Goal: Task Accomplishment & Management: Manage account settings

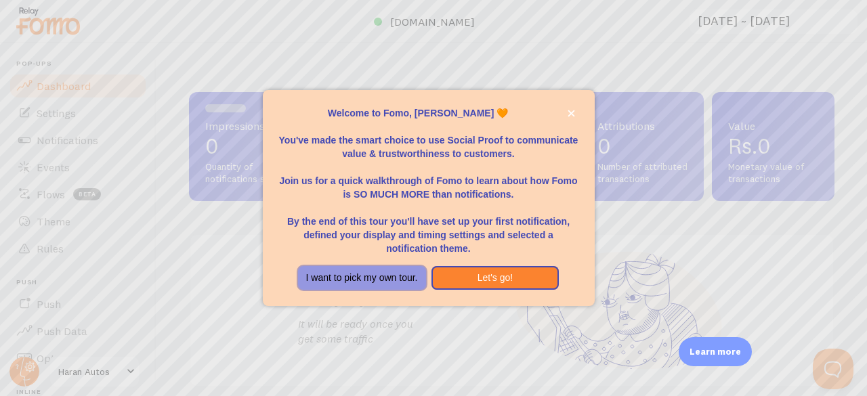
click at [381, 275] on button "I want to pick my own tour." at bounding box center [362, 278] width 128 height 24
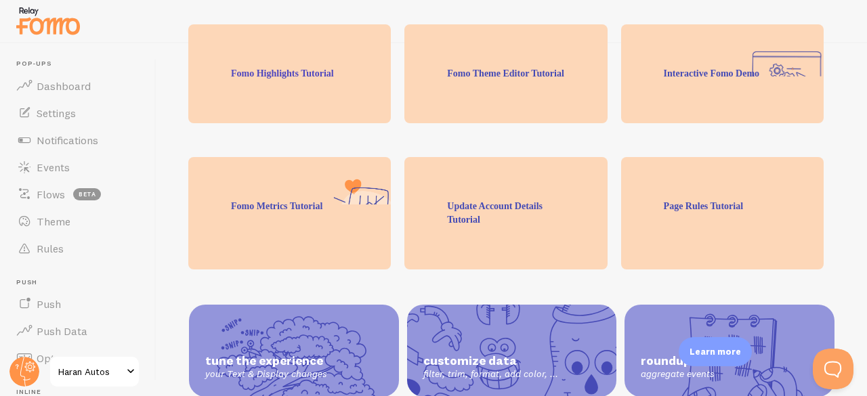
scroll to position [368, 0]
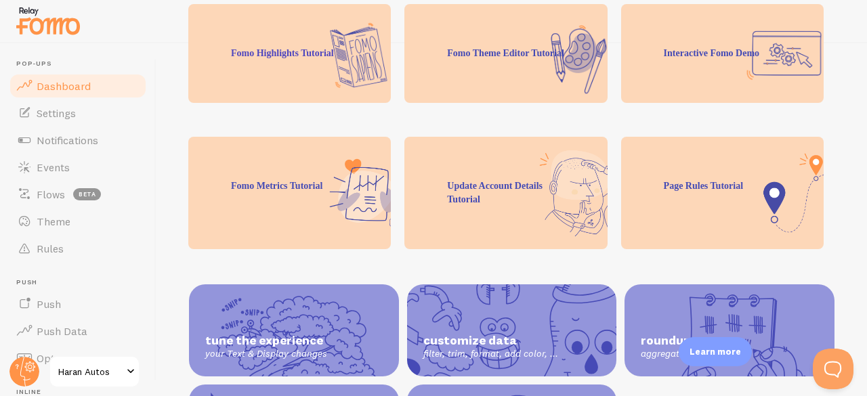
click at [79, 95] on link "Dashboard" at bounding box center [78, 85] width 140 height 27
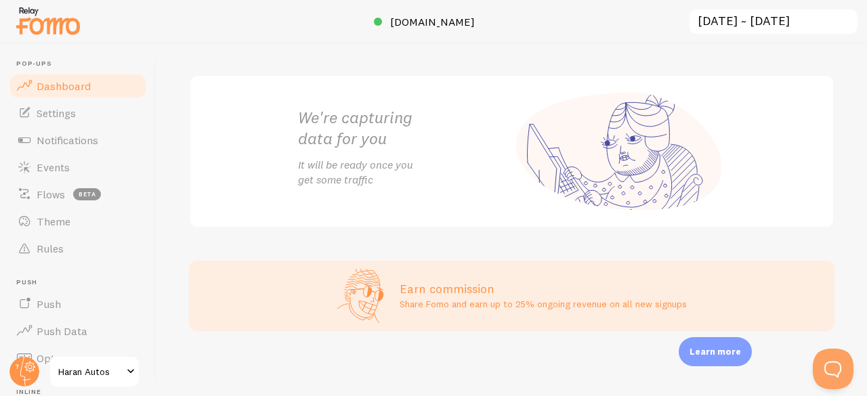
scroll to position [276, 0]
click at [32, 104] on link "Settings" at bounding box center [78, 113] width 140 height 27
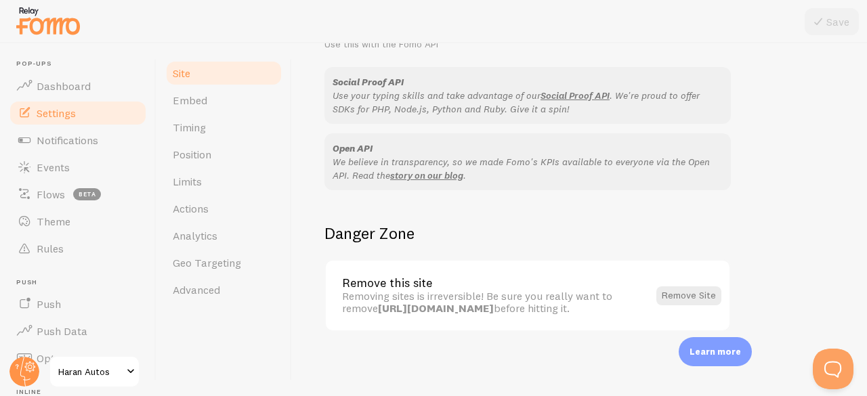
scroll to position [882, 0]
click at [199, 97] on span "Embed" at bounding box center [190, 100] width 35 height 14
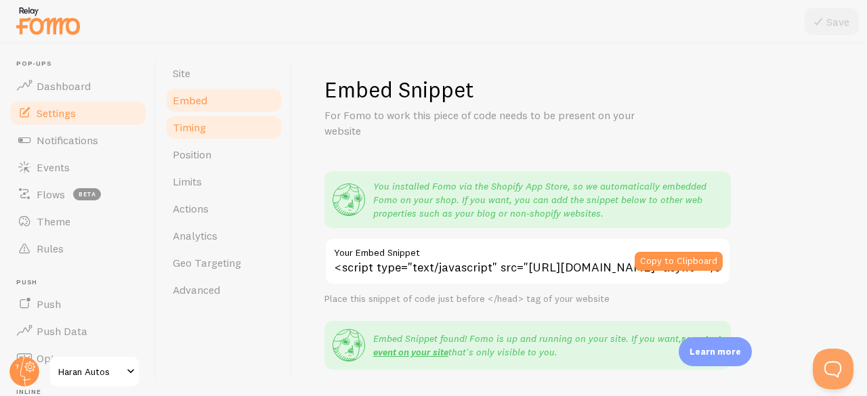
click at [196, 126] on span "Timing" at bounding box center [189, 128] width 33 height 14
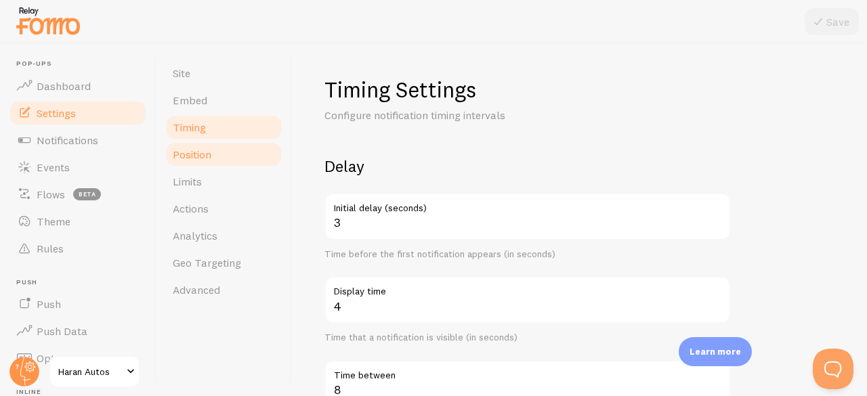
click at [192, 146] on link "Position" at bounding box center [224, 154] width 119 height 27
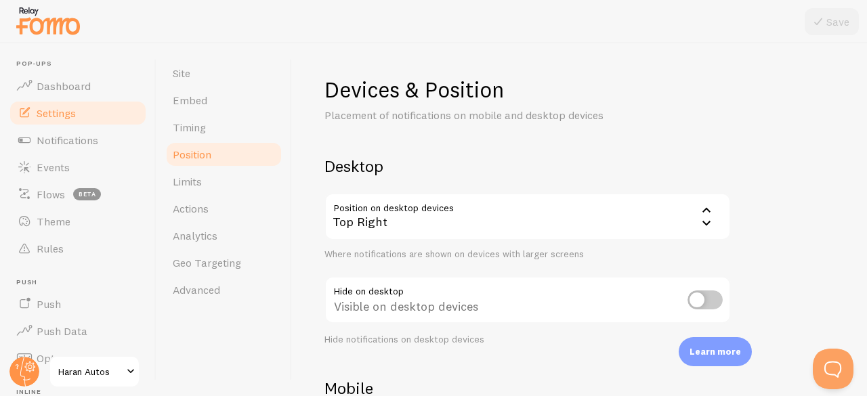
click at [381, 218] on div "Top Right" at bounding box center [527, 216] width 406 height 47
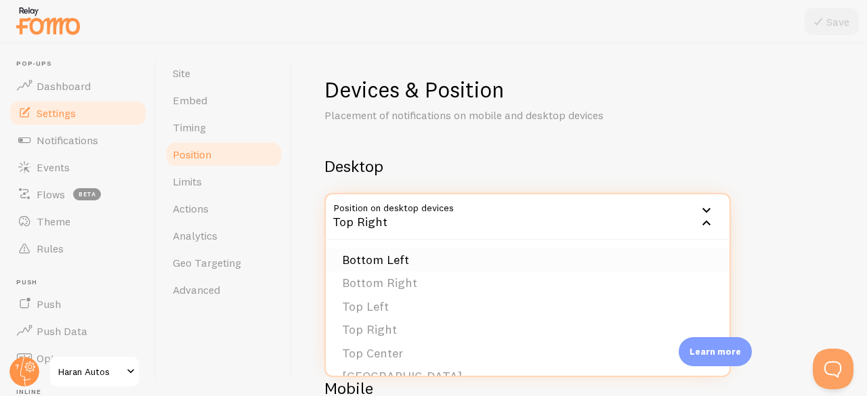
click at [385, 261] on li "Bottom Left" at bounding box center [528, 261] width 404 height 24
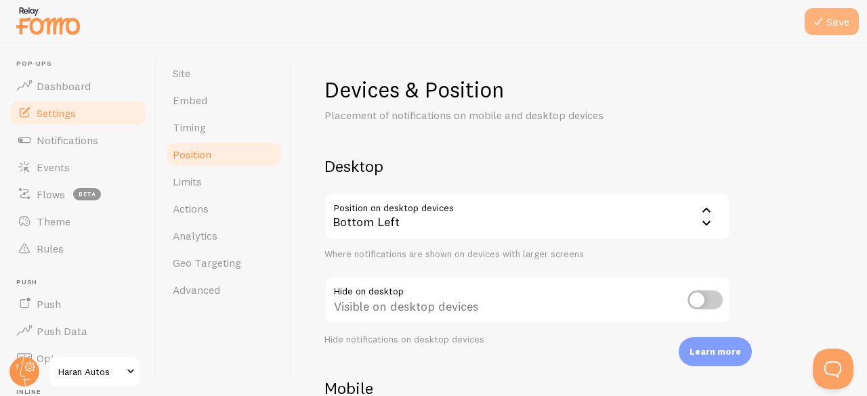
click at [833, 25] on button "Save" at bounding box center [832, 21] width 54 height 27
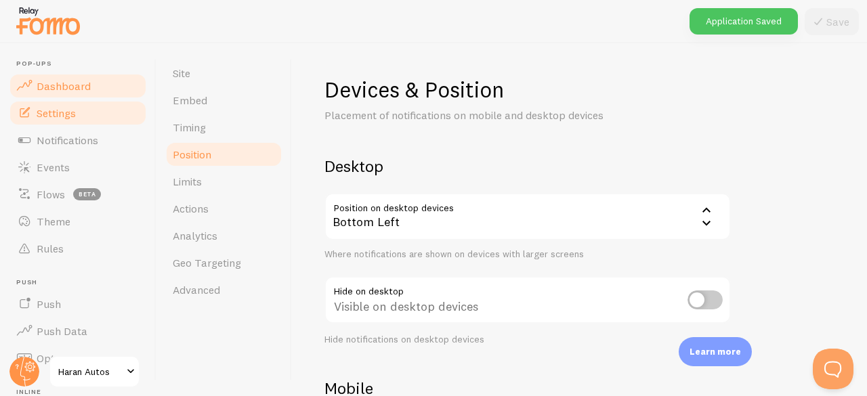
click at [77, 95] on link "Dashboard" at bounding box center [78, 85] width 140 height 27
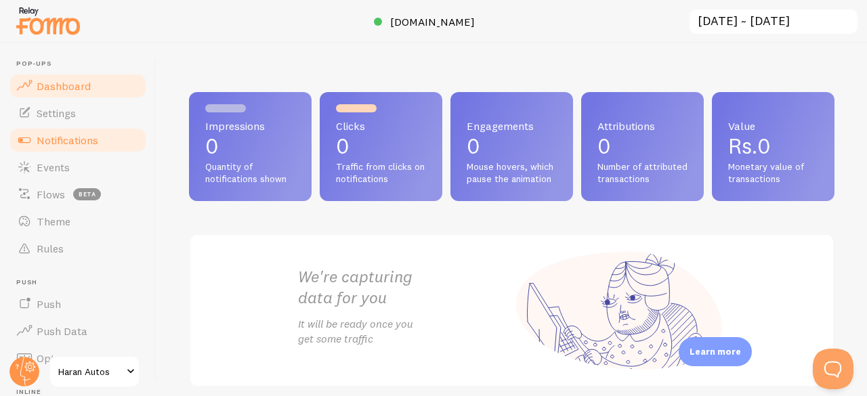
click at [47, 140] on span "Notifications" at bounding box center [68, 140] width 62 height 14
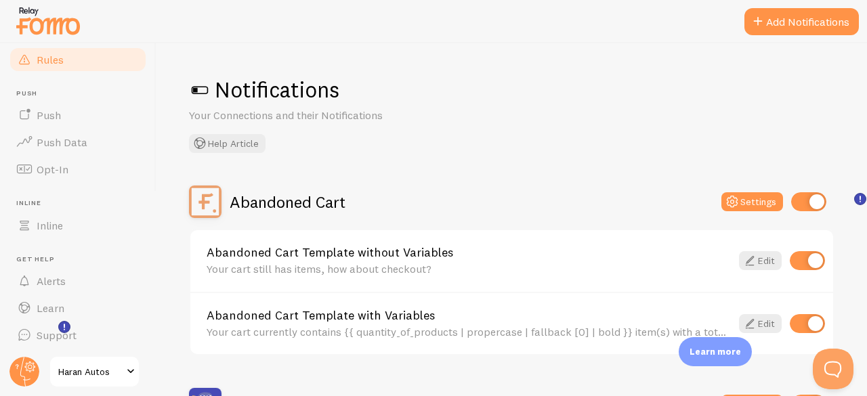
scroll to position [190, 0]
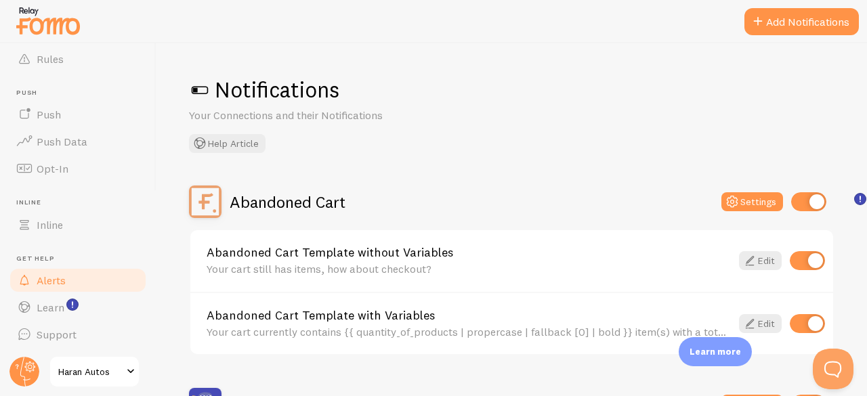
click at [62, 279] on span "Alerts" at bounding box center [51, 281] width 29 height 14
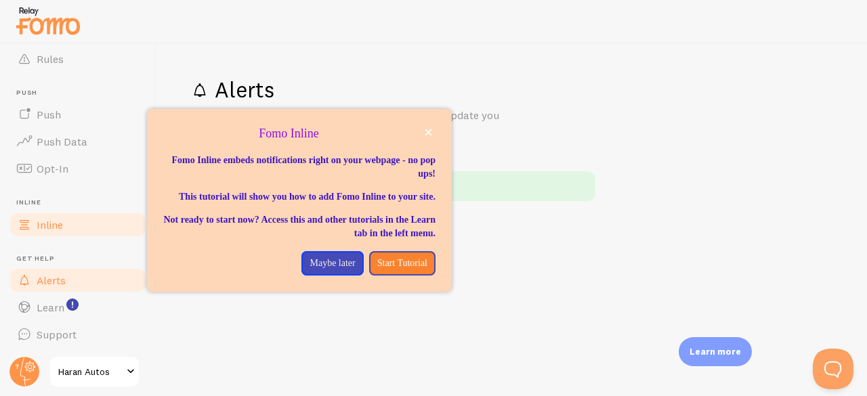
click at [62, 228] on span "Inline" at bounding box center [50, 225] width 26 height 14
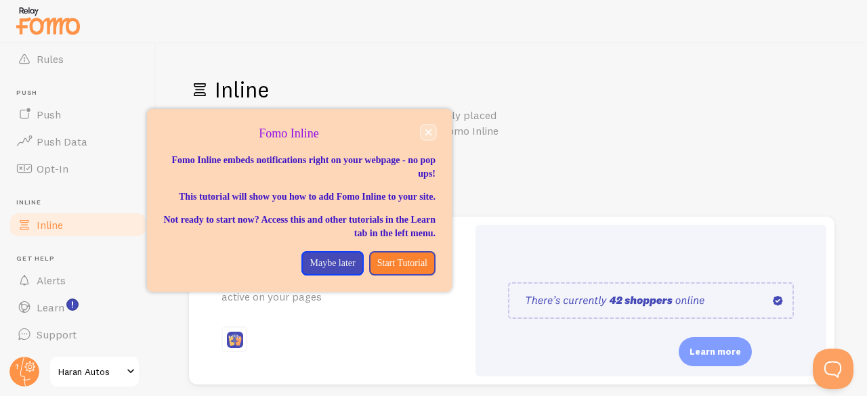
click at [429, 136] on button "close," at bounding box center [428, 132] width 14 height 14
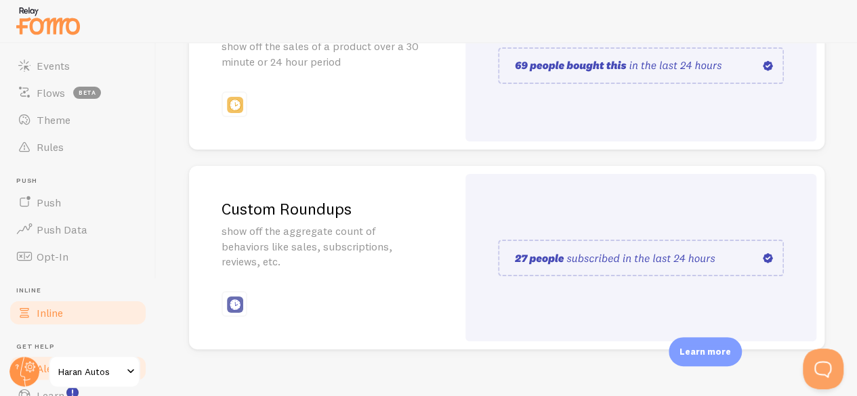
scroll to position [100, 0]
click at [74, 266] on link "Opt-In" at bounding box center [78, 257] width 140 height 27
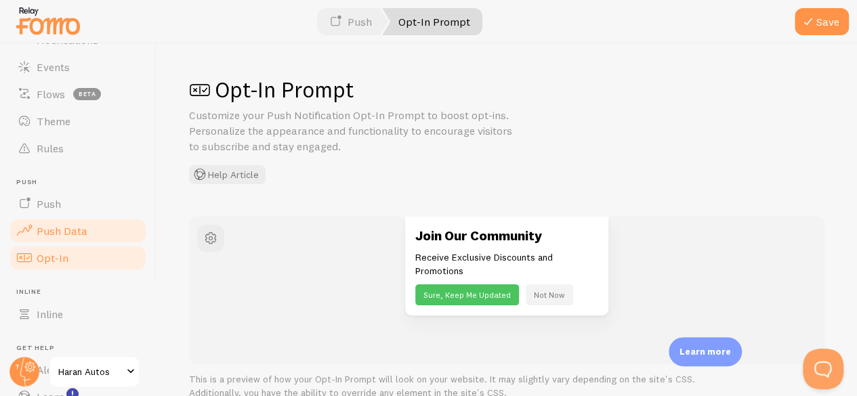
click at [74, 240] on link "Push Data" at bounding box center [78, 230] width 140 height 27
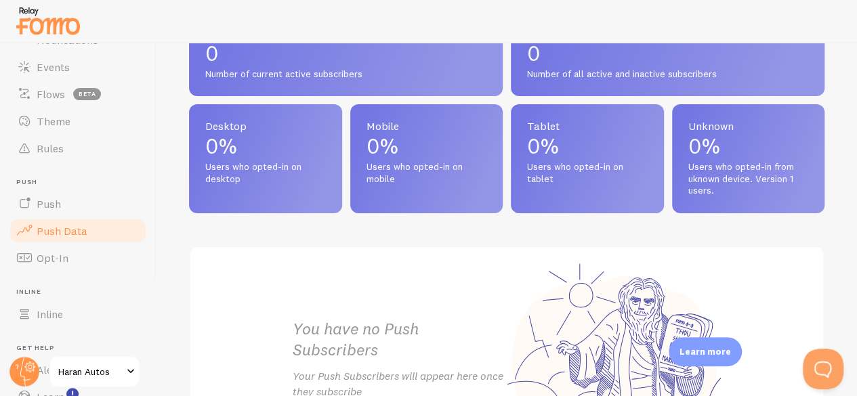
scroll to position [772, 0]
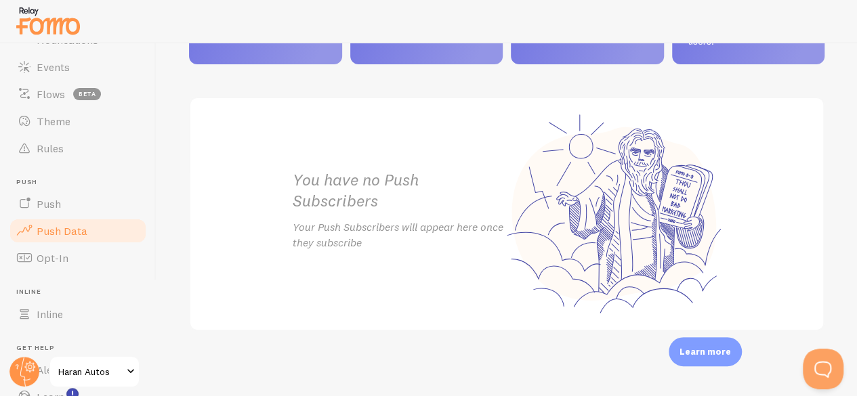
click at [51, 217] on link "Push Data" at bounding box center [78, 230] width 140 height 27
click at [44, 202] on span "Push" at bounding box center [49, 204] width 24 height 14
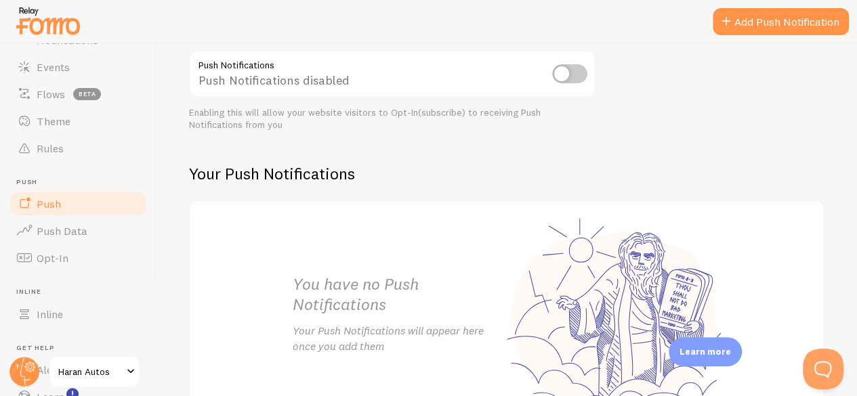
scroll to position [270, 0]
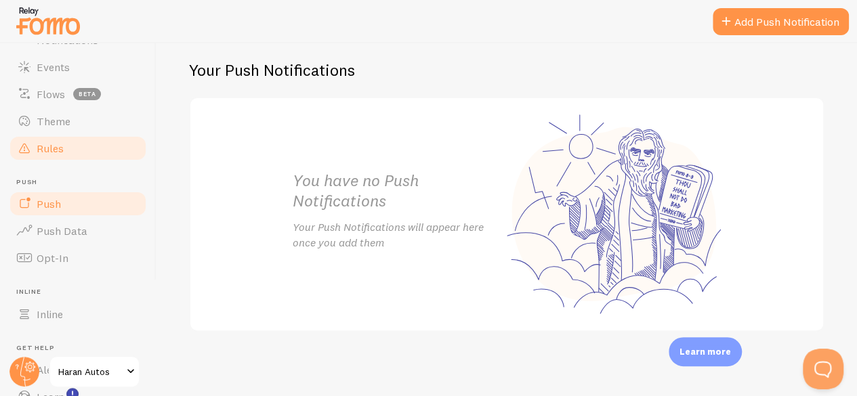
click at [59, 150] on span "Rules" at bounding box center [50, 149] width 27 height 14
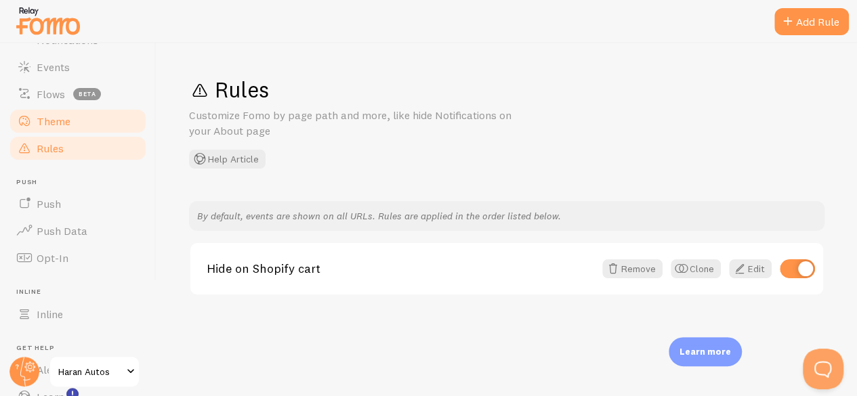
click at [56, 119] on span "Theme" at bounding box center [54, 121] width 34 height 14
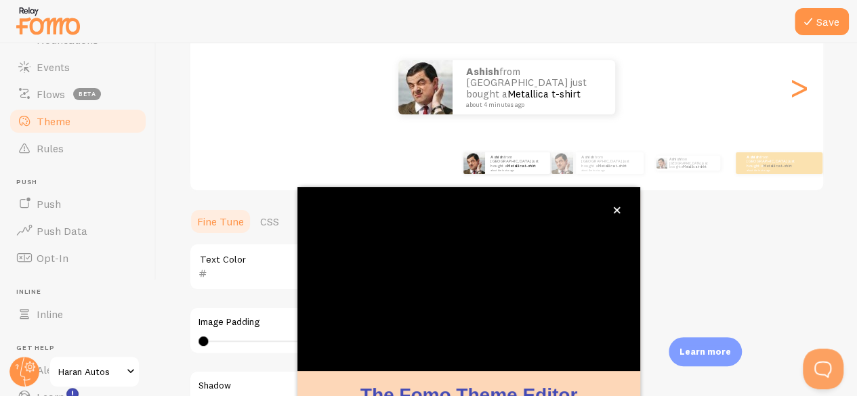
scroll to position [22, 0]
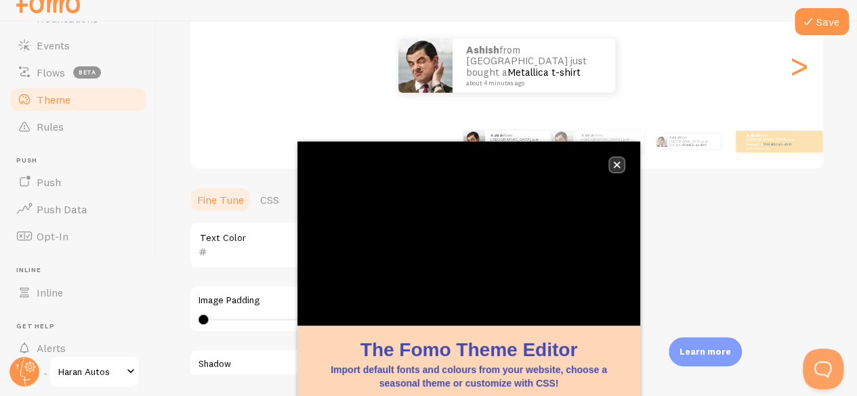
click at [616, 161] on icon "close," at bounding box center [616, 164] width 7 height 7
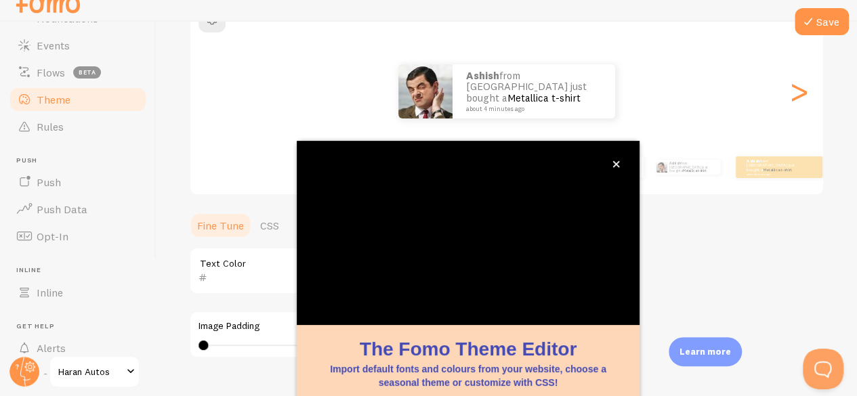
scroll to position [165, 0]
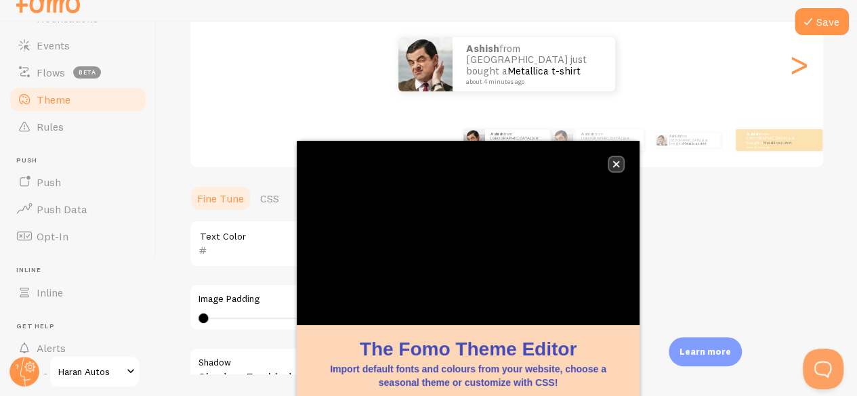
click at [618, 159] on button "close," at bounding box center [616, 164] width 14 height 14
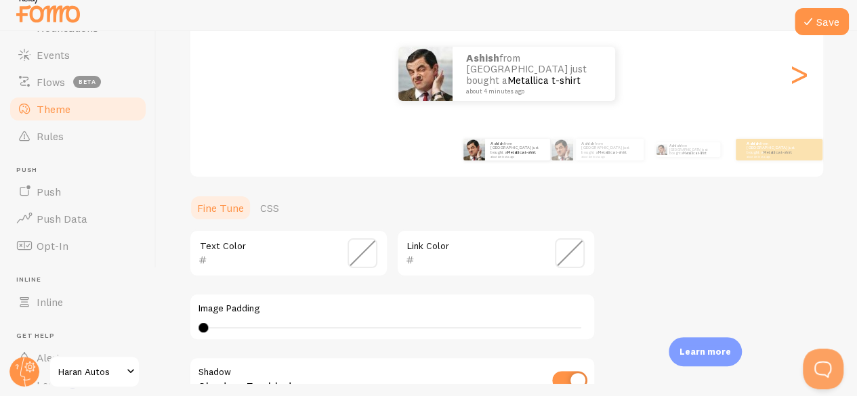
scroll to position [12, 0]
click at [727, 112] on div "Ashish from India just bought a Metallica t-shirt about 4 minutes ago Ashish fr…" at bounding box center [506, 74] width 633 height 98
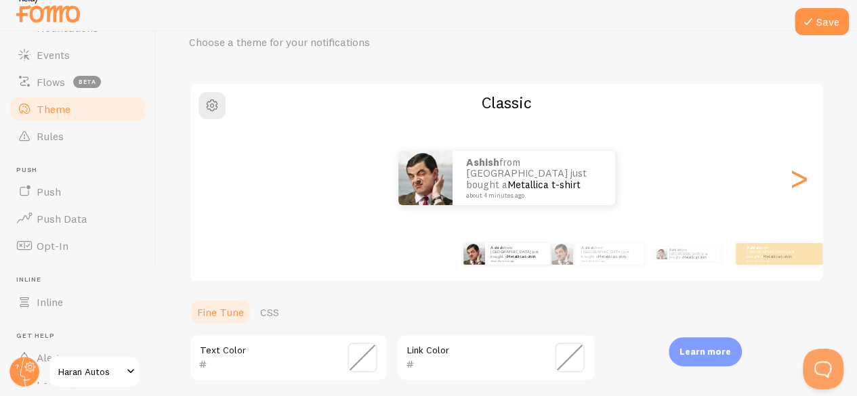
scroll to position [51, 0]
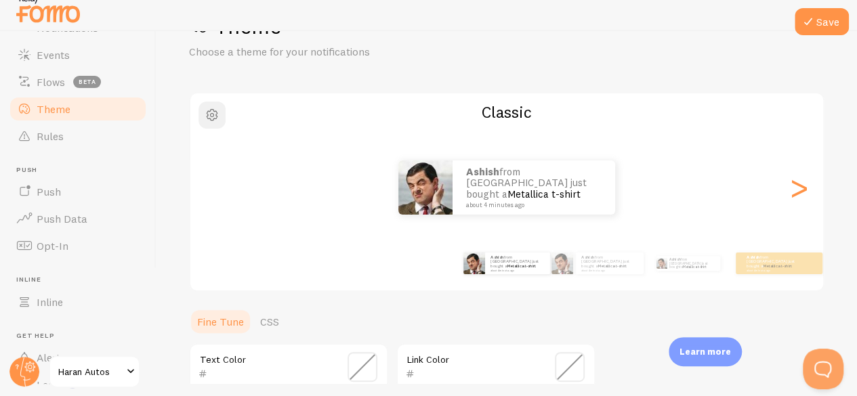
click at [217, 110] on span "button" at bounding box center [212, 115] width 16 height 16
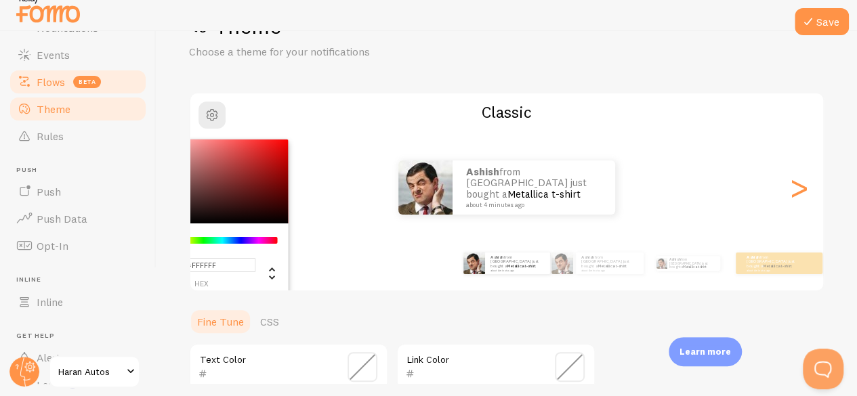
click at [49, 70] on link "Flows beta" at bounding box center [78, 81] width 140 height 27
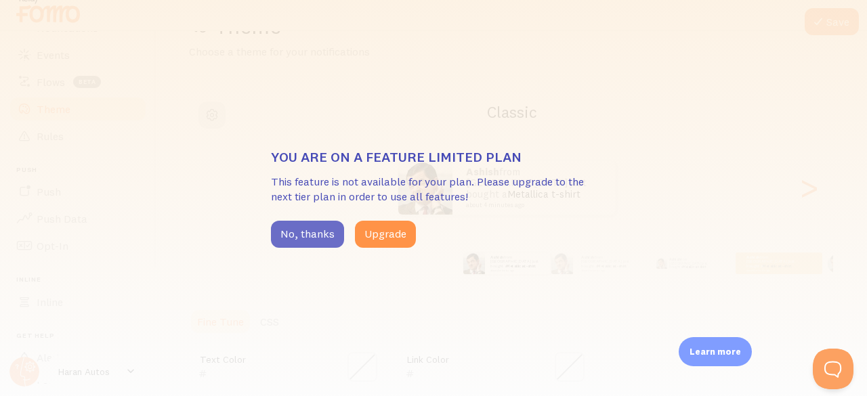
click at [317, 245] on button "No, thanks" at bounding box center [307, 234] width 73 height 27
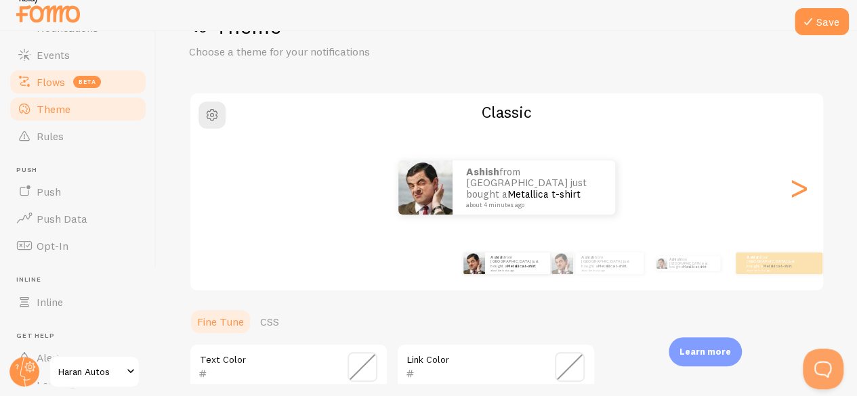
click at [37, 87] on span "Flows" at bounding box center [51, 82] width 28 height 14
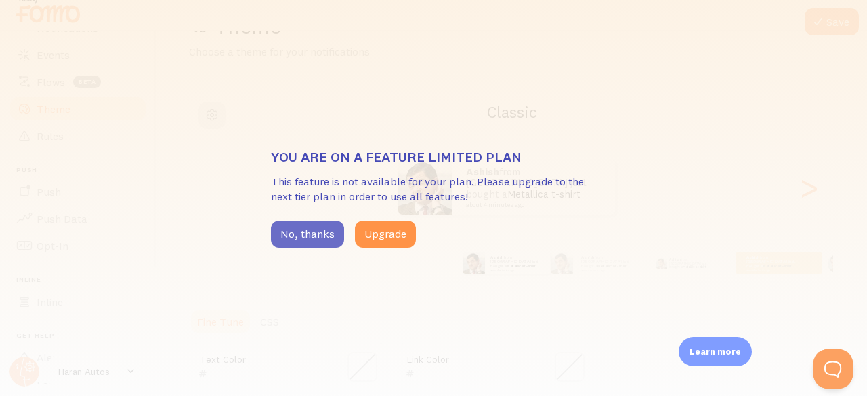
click at [306, 238] on button "No, thanks" at bounding box center [307, 234] width 73 height 27
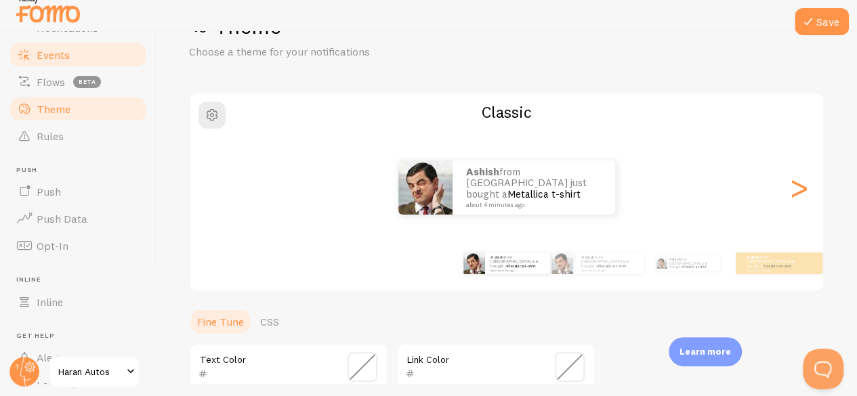
click at [58, 50] on span "Events" at bounding box center [53, 55] width 33 height 14
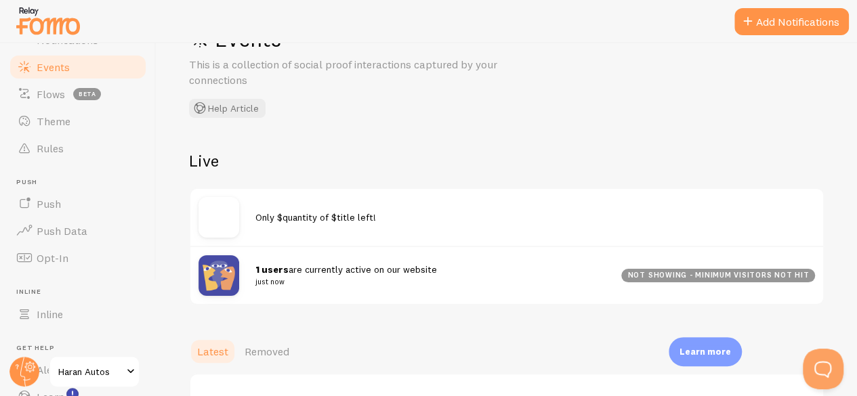
scroll to position [50, 0]
click at [313, 215] on span "Only $quantity of $title left!" at bounding box center [315, 218] width 121 height 12
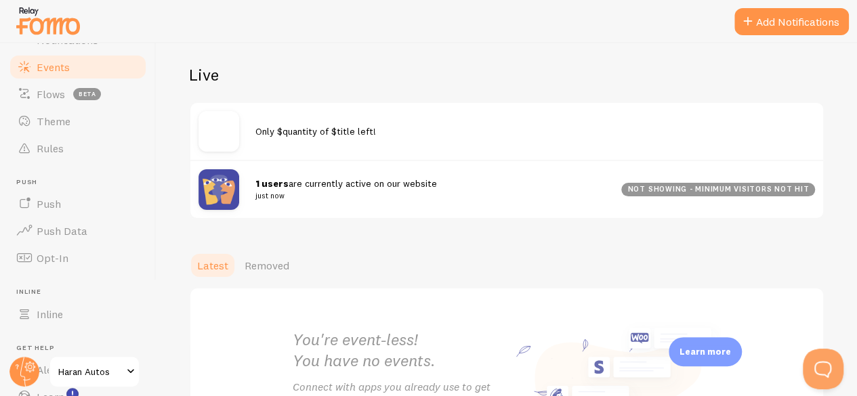
scroll to position [136, 0]
click at [305, 134] on span "Only $quantity of $title left!" at bounding box center [315, 132] width 121 height 12
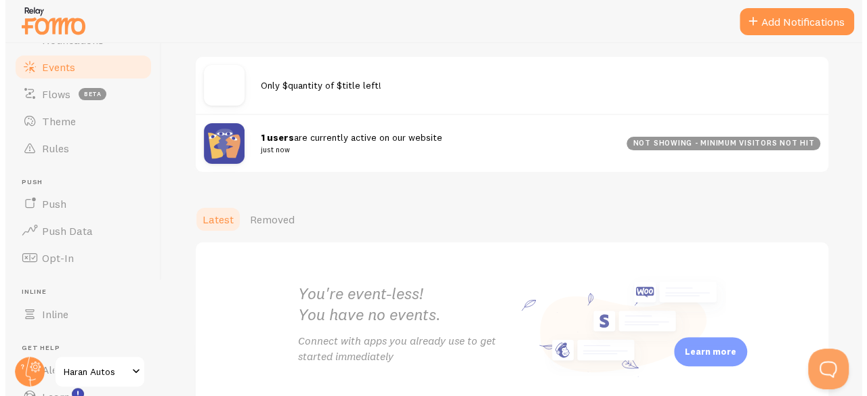
scroll to position [166, 0]
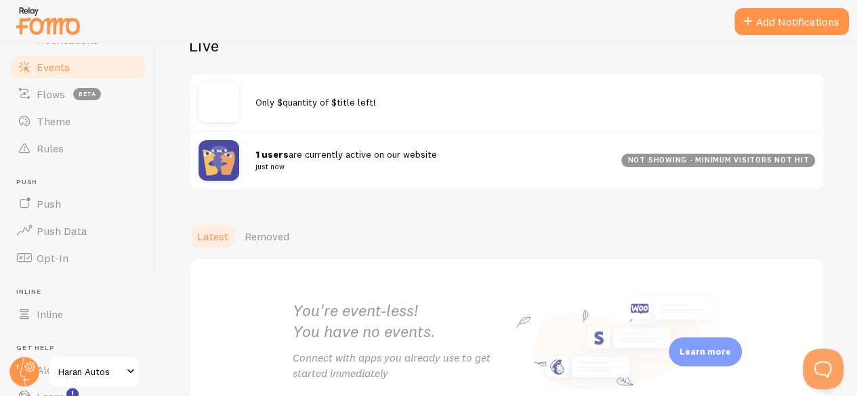
click at [300, 110] on div "Only $quantity of $title left!" at bounding box center [506, 102] width 633 height 57
click at [297, 154] on span "1 users are currently active on our website just now" at bounding box center [429, 160] width 349 height 25
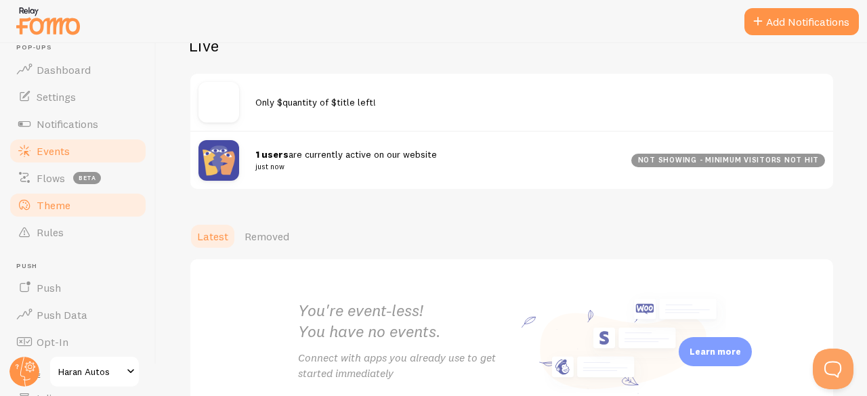
scroll to position [8, 0]
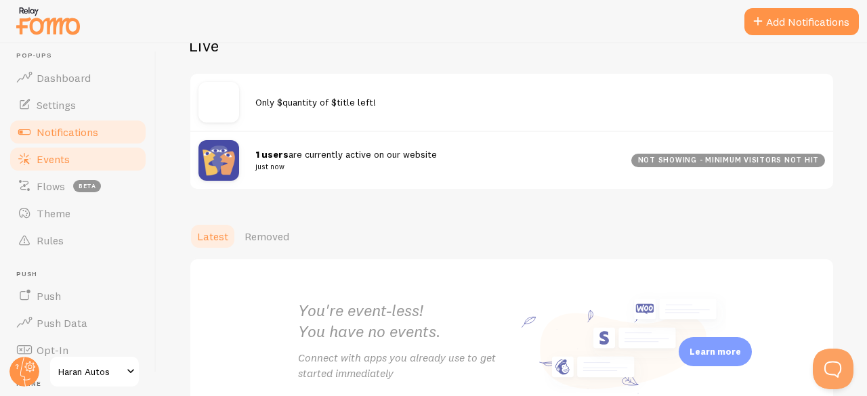
click at [72, 127] on span "Notifications" at bounding box center [68, 132] width 62 height 14
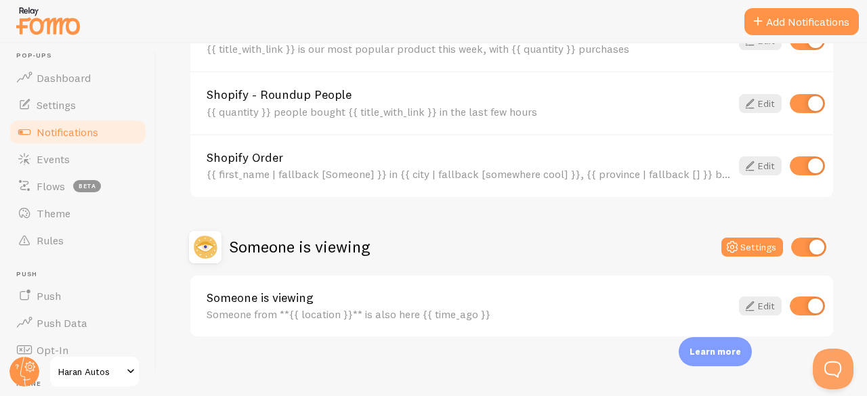
scroll to position [695, 0]
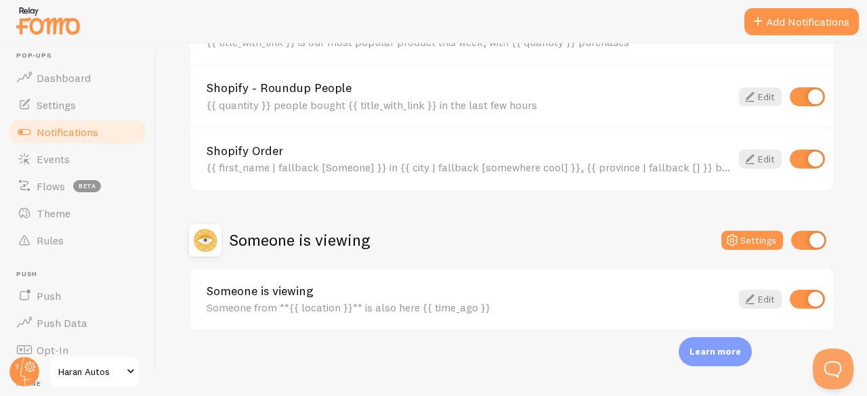
click at [800, 295] on input "checkbox" at bounding box center [807, 299] width 35 height 19
checkbox input "false"
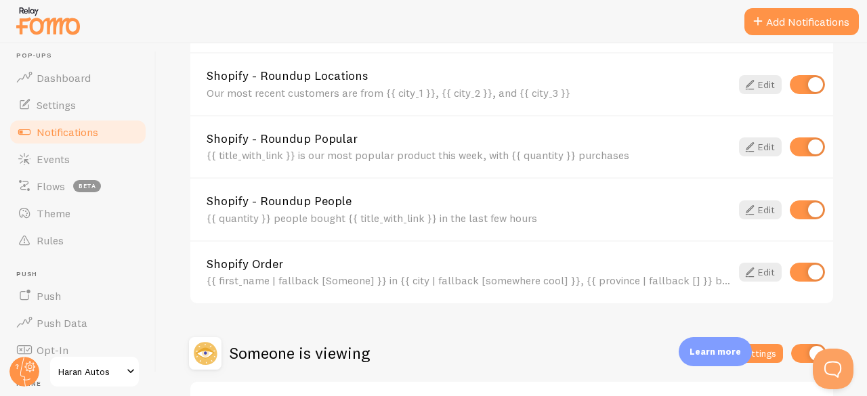
scroll to position [581, 0]
click at [803, 148] on input "checkbox" at bounding box center [807, 147] width 35 height 19
checkbox input "false"
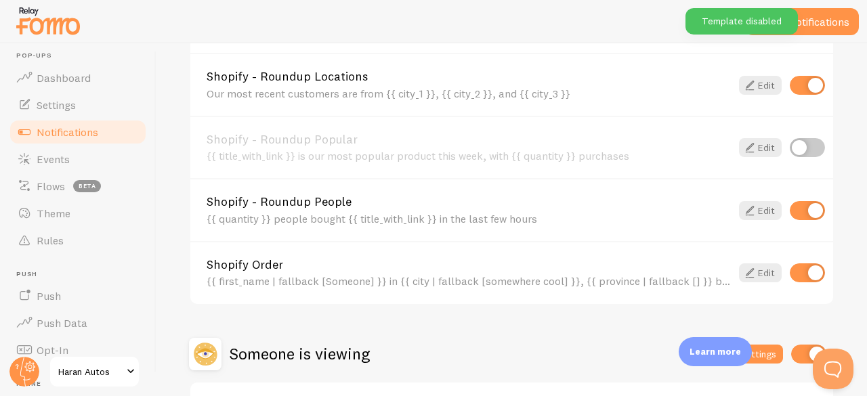
click at [801, 82] on input "checkbox" at bounding box center [807, 85] width 35 height 19
checkbox input "false"
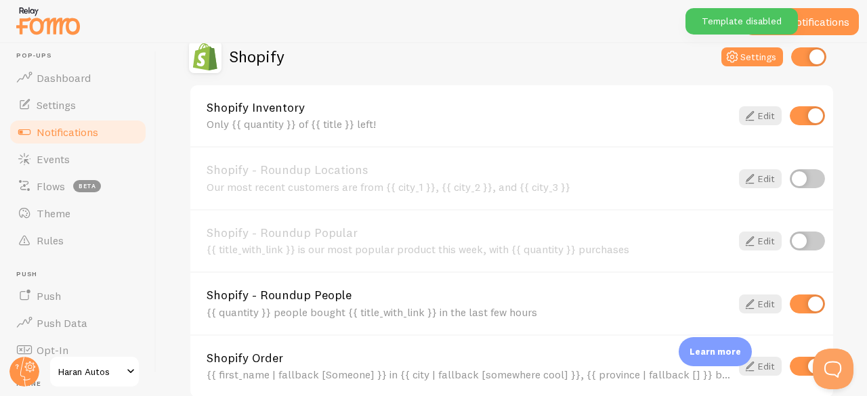
scroll to position [476, 0]
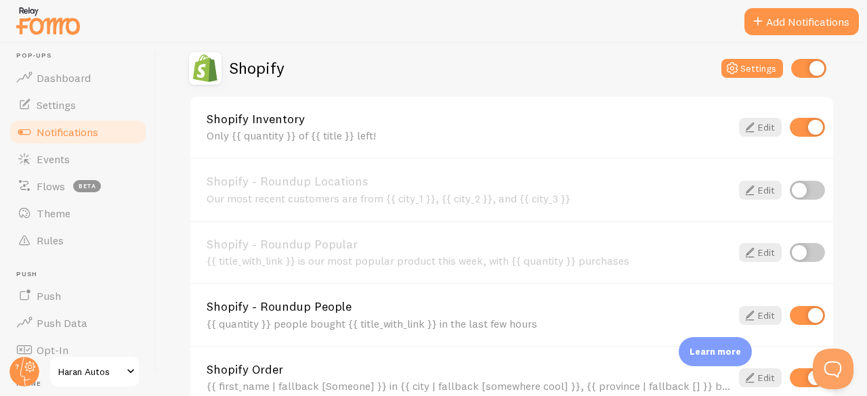
click at [801, 126] on input "checkbox" at bounding box center [807, 127] width 35 height 19
checkbox input "false"
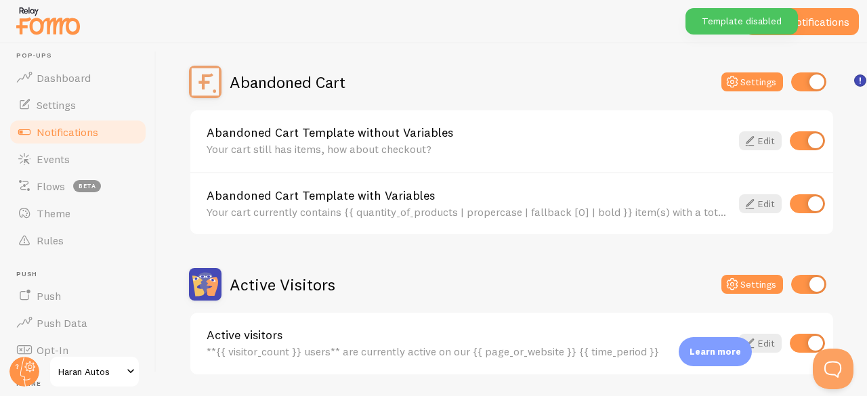
scroll to position [119, 0]
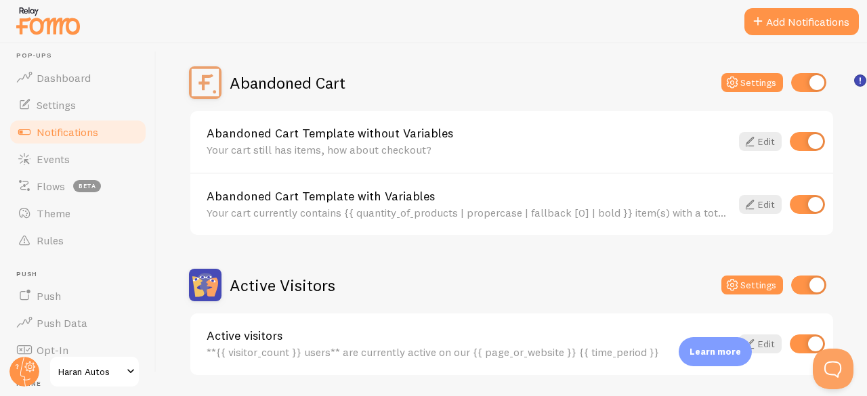
click at [802, 140] on input "checkbox" at bounding box center [807, 141] width 35 height 19
checkbox input "false"
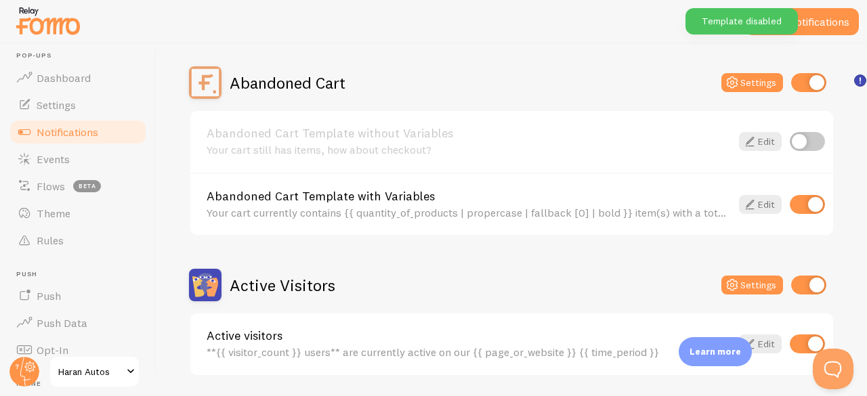
click at [799, 205] on input "checkbox" at bounding box center [807, 204] width 35 height 19
checkbox input "false"
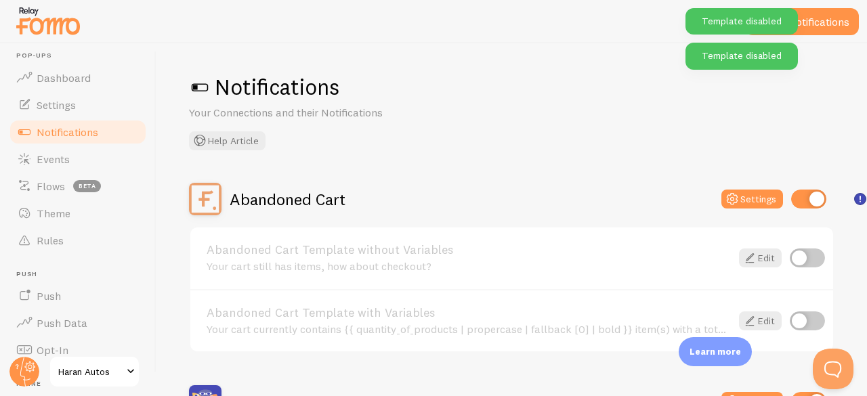
scroll to position [0, 0]
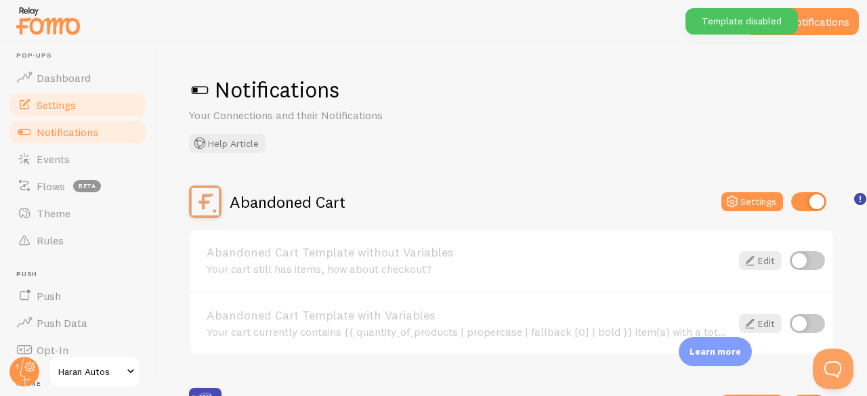
click at [93, 109] on link "Settings" at bounding box center [78, 104] width 140 height 27
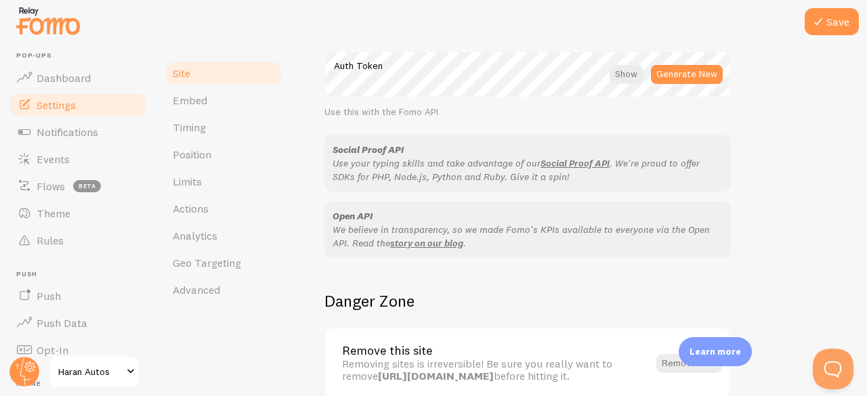
scroll to position [882, 0]
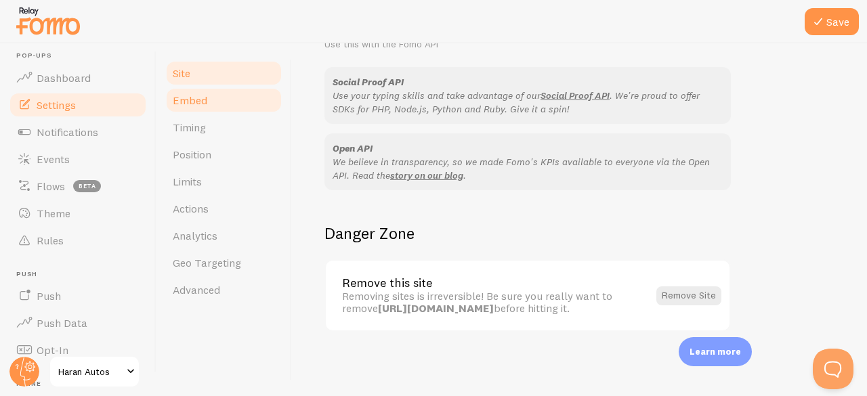
click at [188, 106] on span "Embed" at bounding box center [190, 100] width 35 height 14
click at [838, 18] on button "Save" at bounding box center [832, 21] width 54 height 27
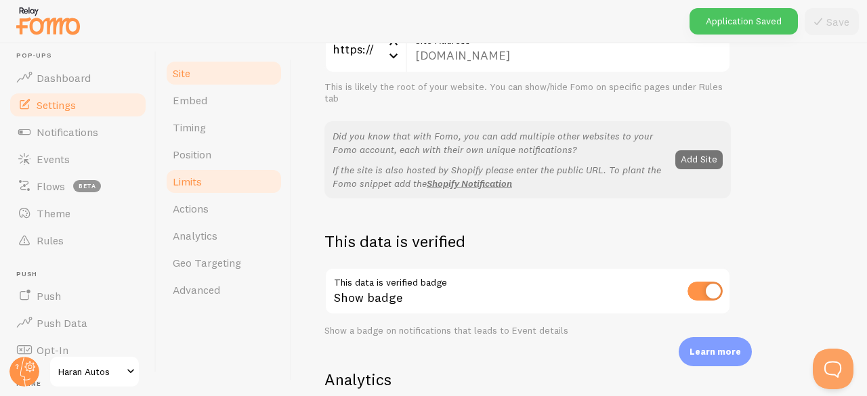
scroll to position [183, 0]
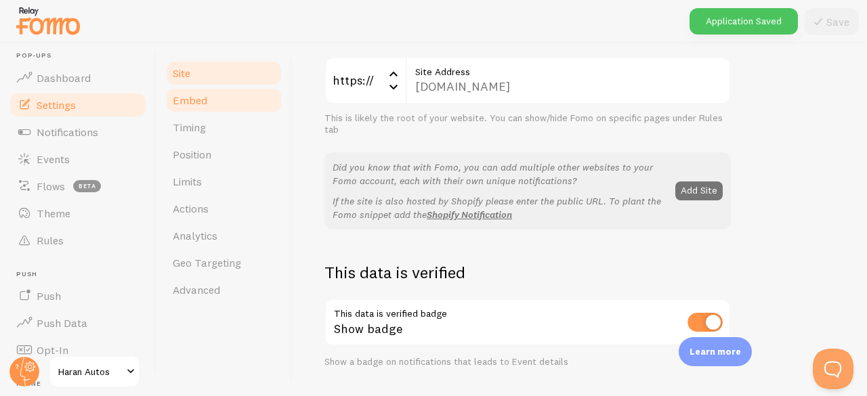
click at [207, 107] on link "Embed" at bounding box center [224, 100] width 119 height 27
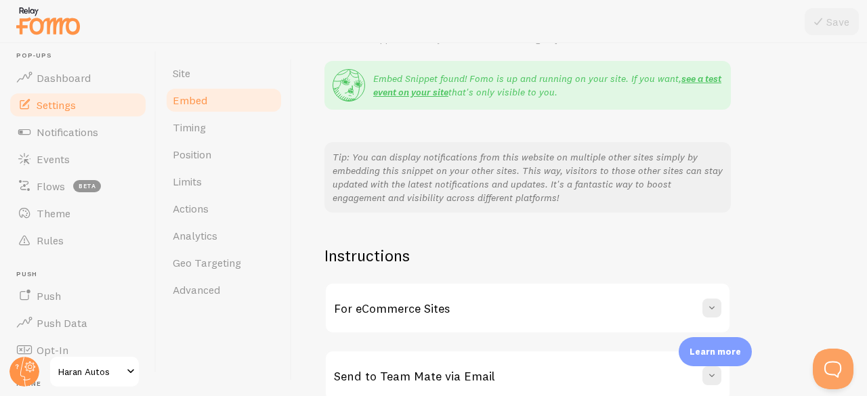
scroll to position [330, 0]
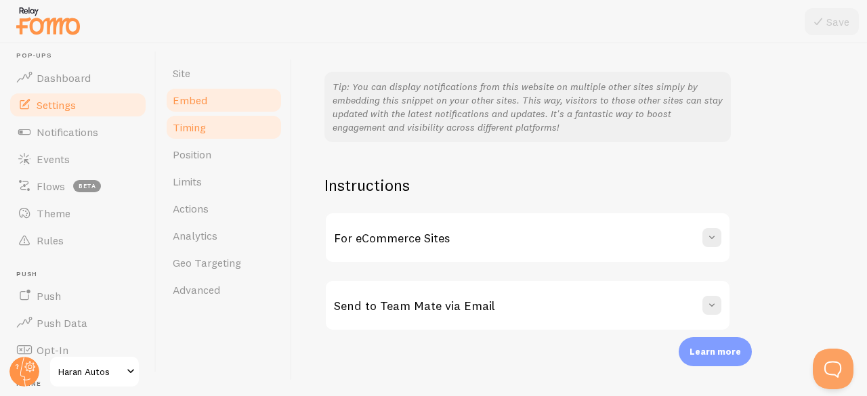
click at [182, 135] on link "Timing" at bounding box center [224, 127] width 119 height 27
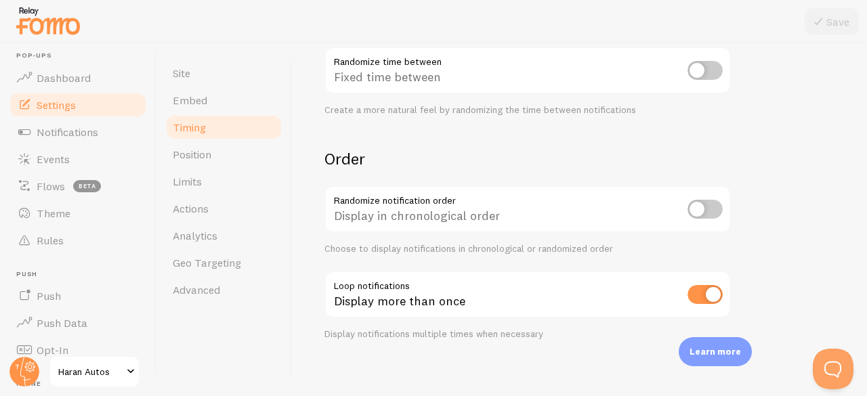
scroll to position [405, 0]
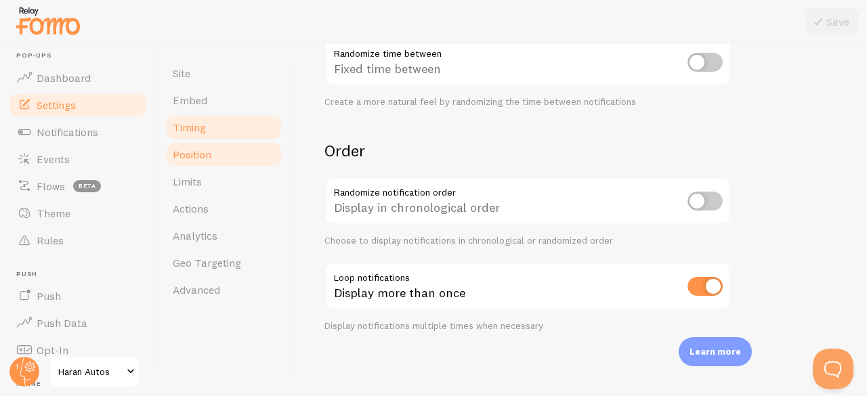
click at [207, 158] on span "Position" at bounding box center [192, 155] width 39 height 14
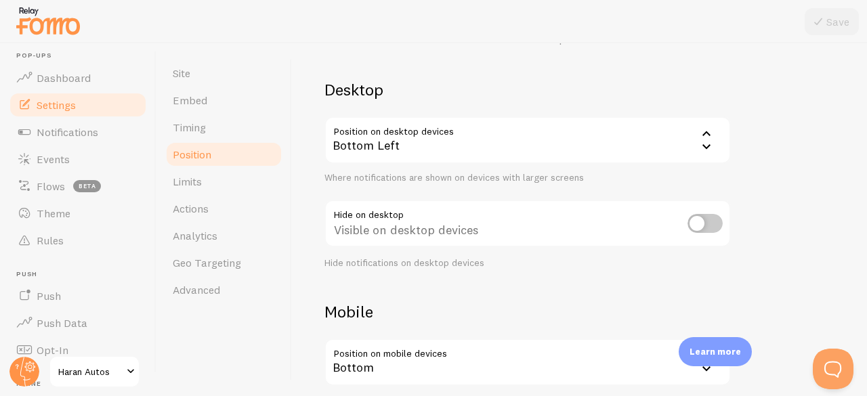
scroll to position [73, 0]
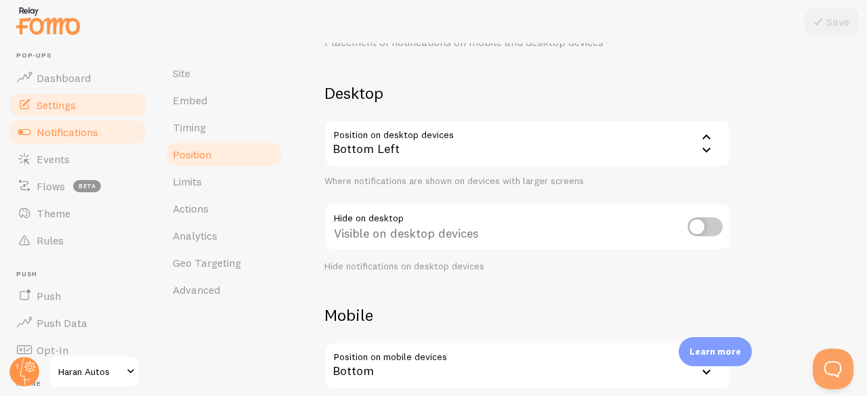
click at [62, 139] on link "Notifications" at bounding box center [78, 132] width 140 height 27
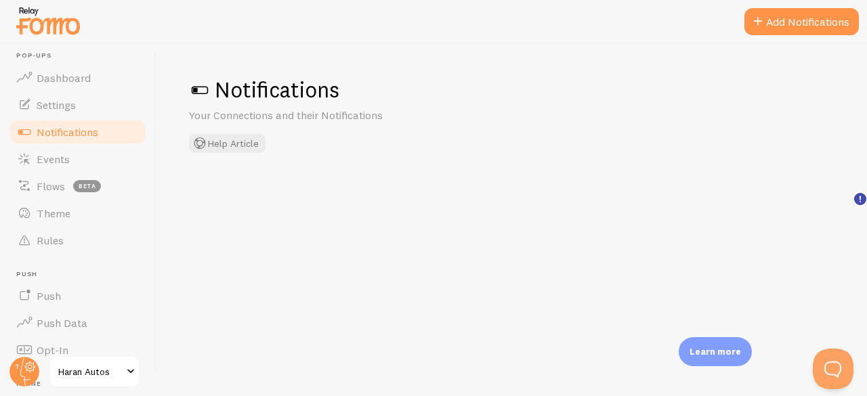
checkbox input "false"
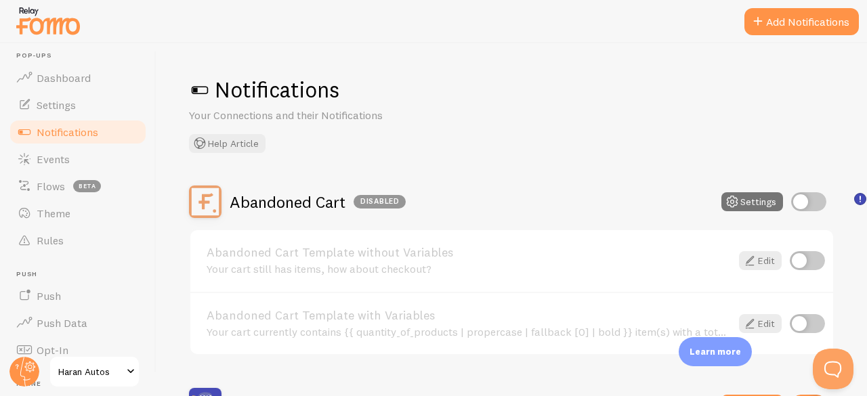
click at [200, 89] on span at bounding box center [200, 90] width 22 height 22
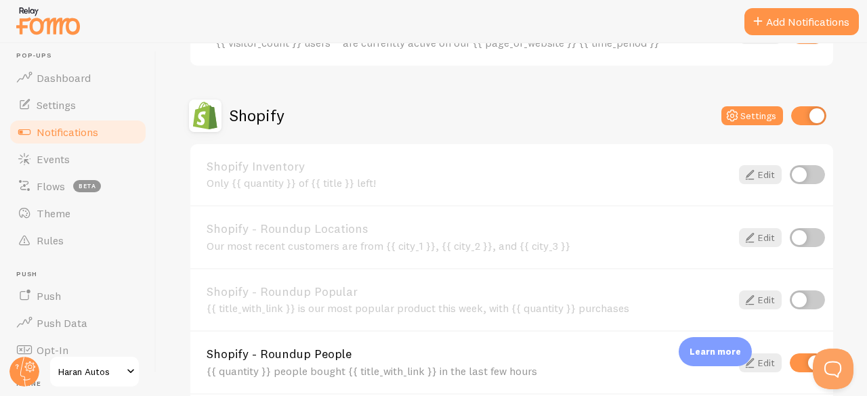
scroll to position [427, 0]
click at [734, 116] on button "Settings" at bounding box center [752, 117] width 62 height 19
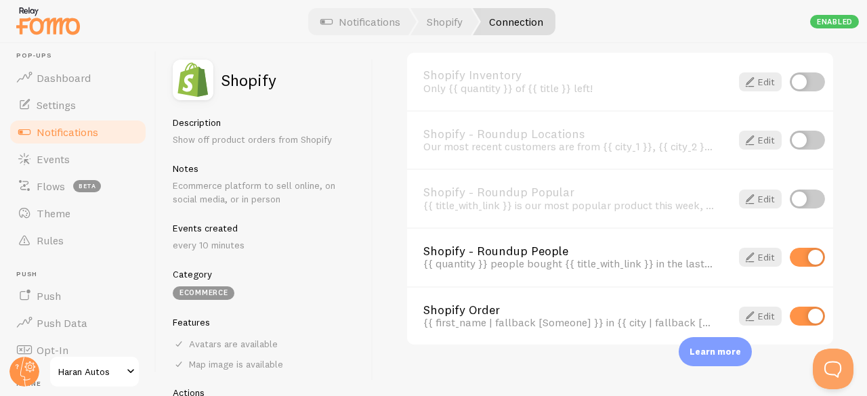
scroll to position [1015, 0]
click at [742, 251] on span at bounding box center [750, 257] width 16 height 16
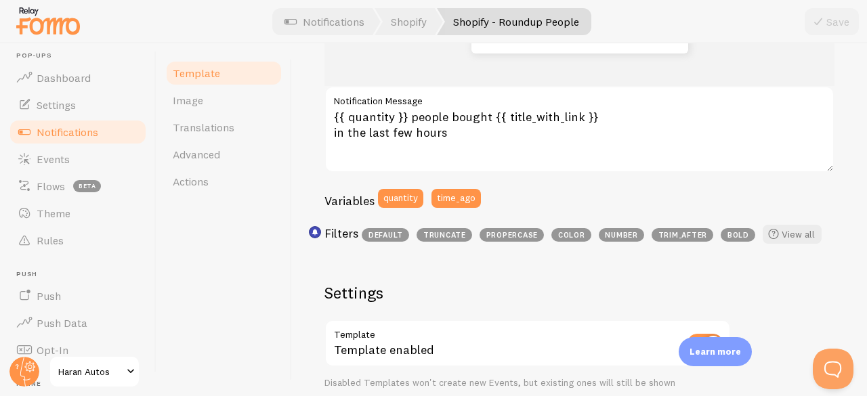
scroll to position [242, 0]
click at [737, 253] on div "192 people bought Golden Jeans in the last few hours {{ quantity }} people boug…" at bounding box center [579, 339] width 510 height 747
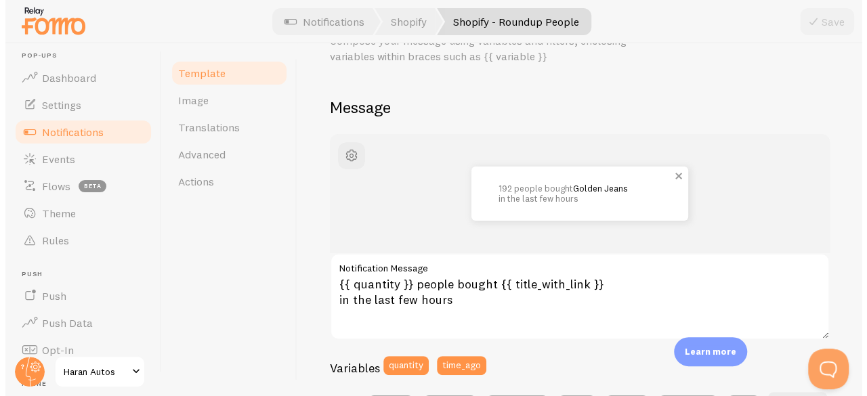
scroll to position [49, 0]
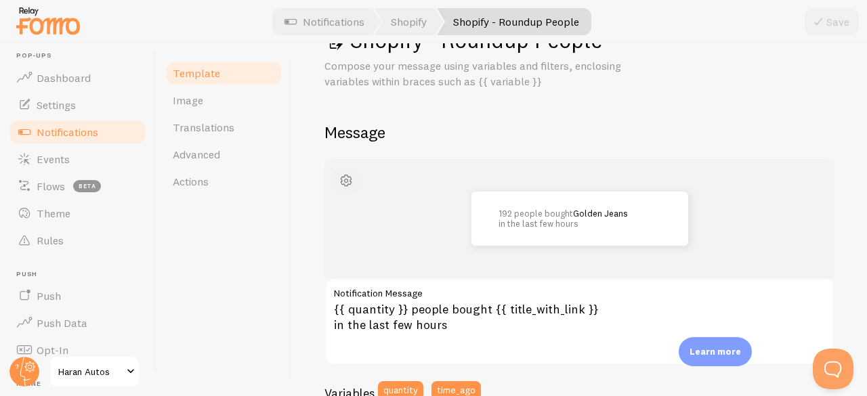
click at [349, 180] on span "button" at bounding box center [346, 181] width 16 height 16
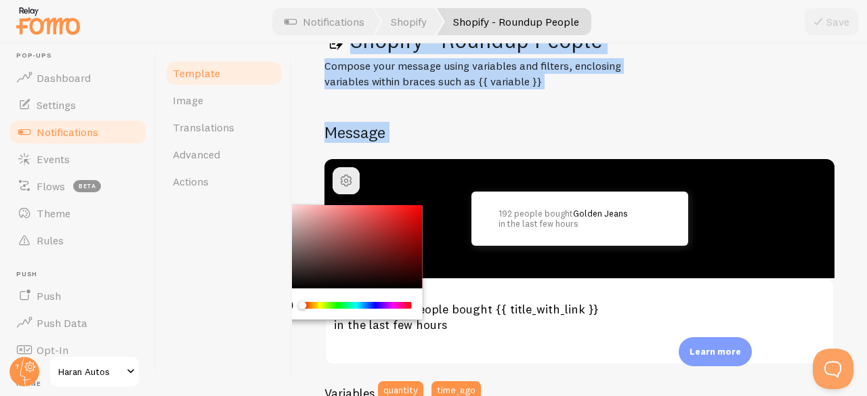
drag, startPoint x: 342, startPoint y: 237, endPoint x: 273, endPoint y: 314, distance: 103.1
click at [273, 314] on div "Template Image Translations Advanced Actions Shopify - Roundup People Compose y…" at bounding box center [511, 219] width 710 height 353
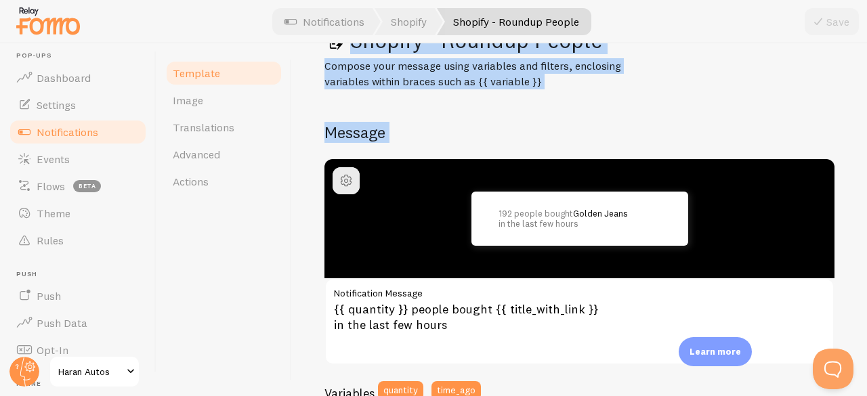
click at [507, 125] on h2 "Message" at bounding box center [579, 132] width 510 height 21
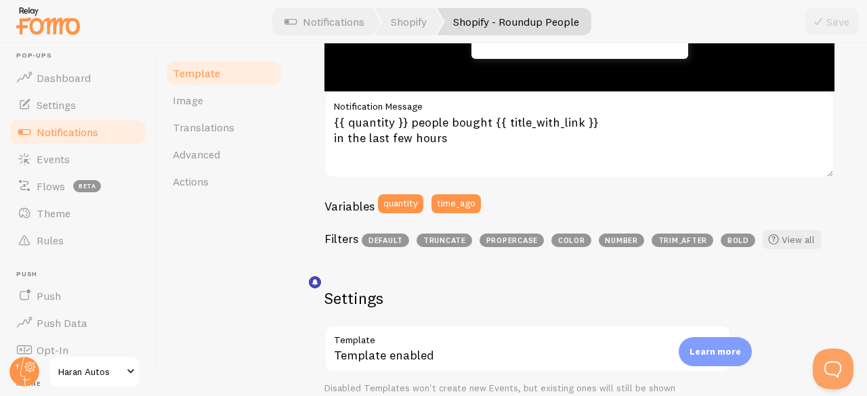
scroll to position [37, 0]
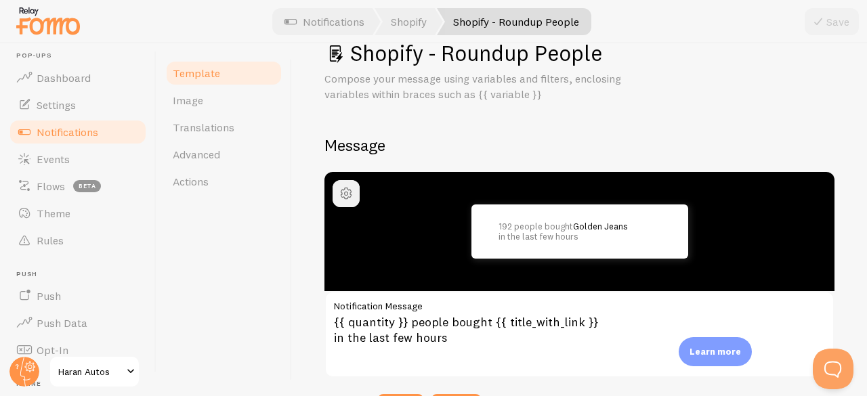
click at [343, 190] on span "button" at bounding box center [346, 194] width 16 height 16
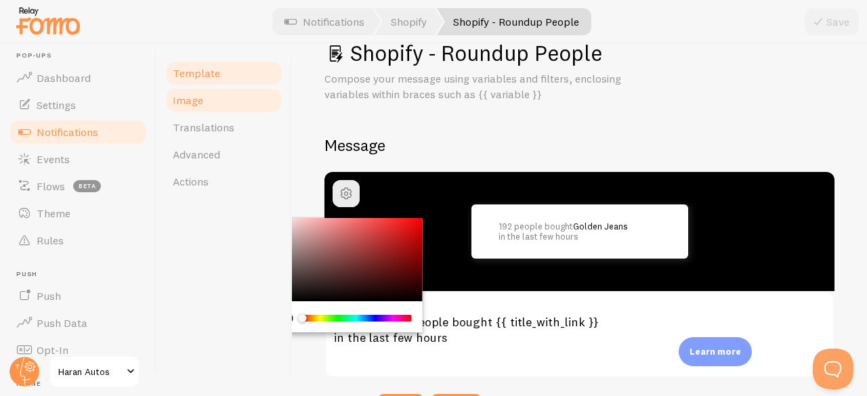
click at [223, 105] on link "Image" at bounding box center [224, 100] width 119 height 27
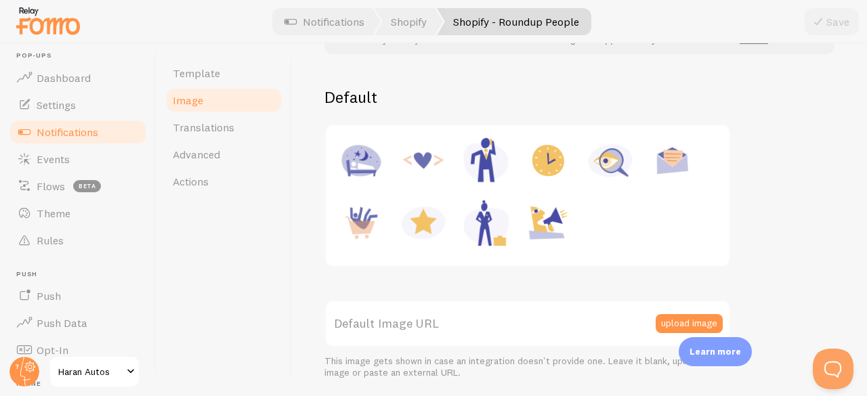
scroll to position [80, 0]
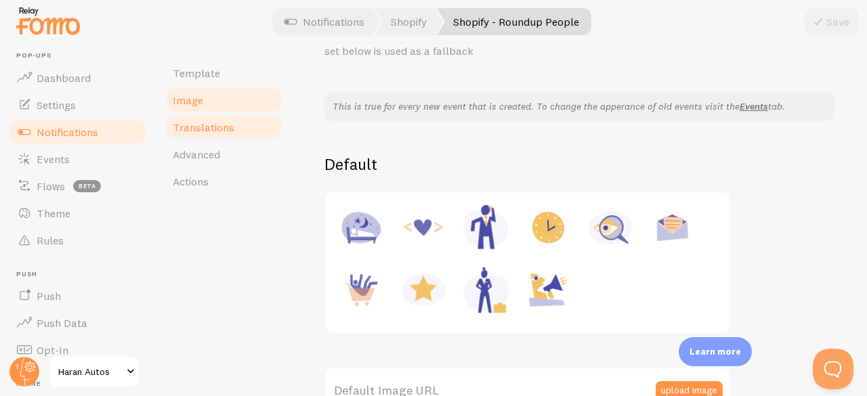
click at [229, 133] on span "Translations" at bounding box center [204, 128] width 62 height 14
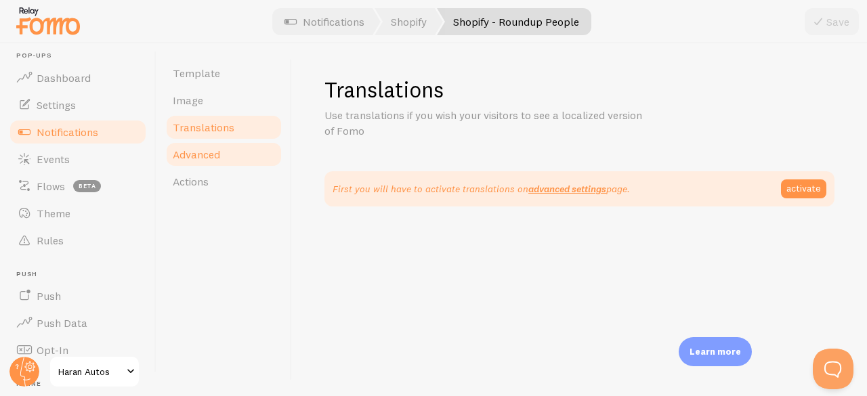
click at [211, 150] on span "Advanced" at bounding box center [196, 155] width 47 height 14
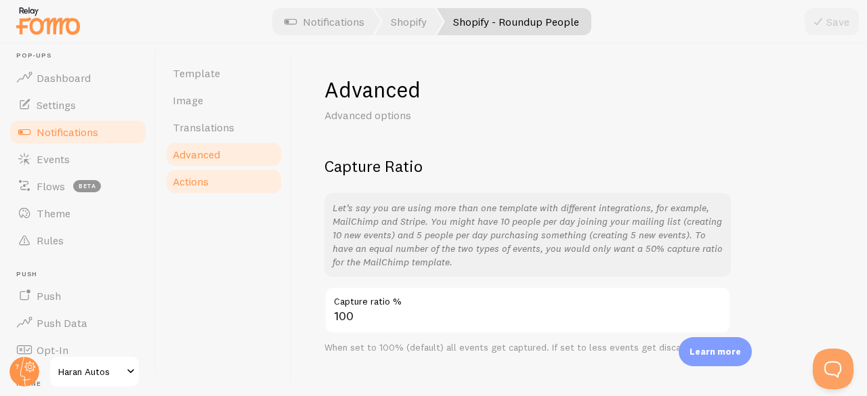
click at [217, 174] on link "Actions" at bounding box center [224, 181] width 119 height 27
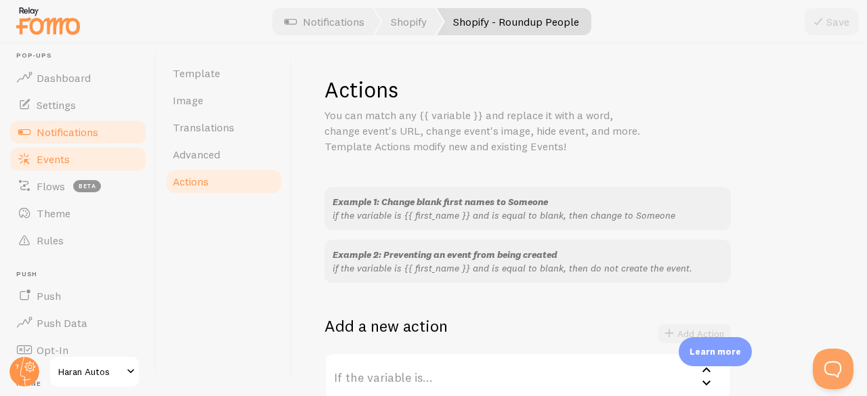
click at [56, 158] on span "Events" at bounding box center [53, 159] width 33 height 14
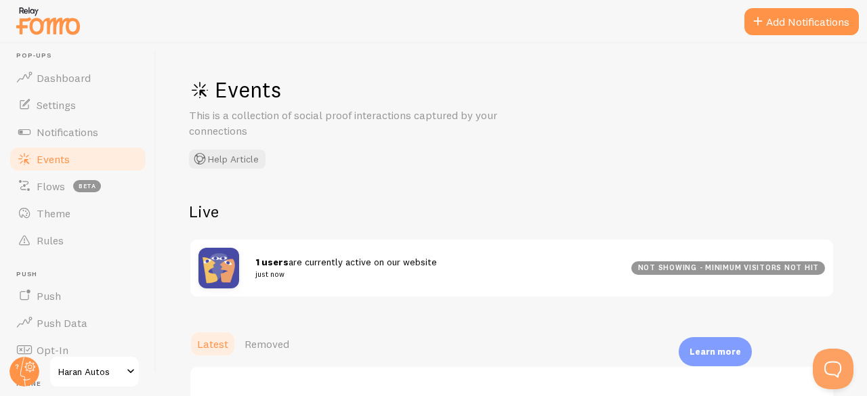
drag, startPoint x: 318, startPoint y: 264, endPoint x: 274, endPoint y: 261, distance: 44.2
click at [274, 261] on strong "1 users" at bounding box center [271, 262] width 33 height 12
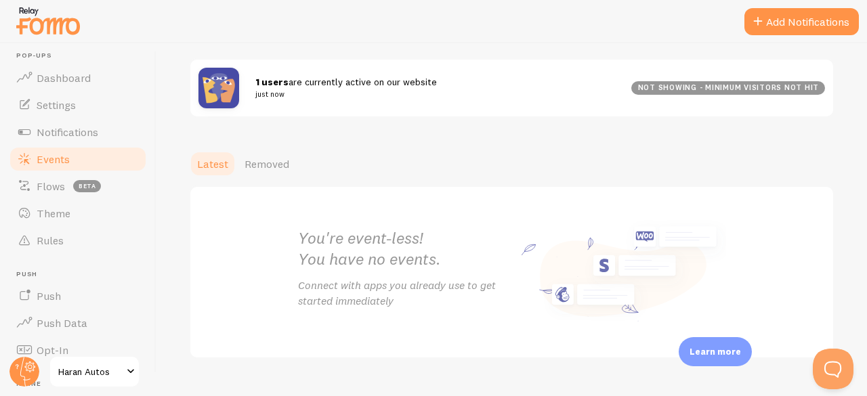
scroll to position [207, 0]
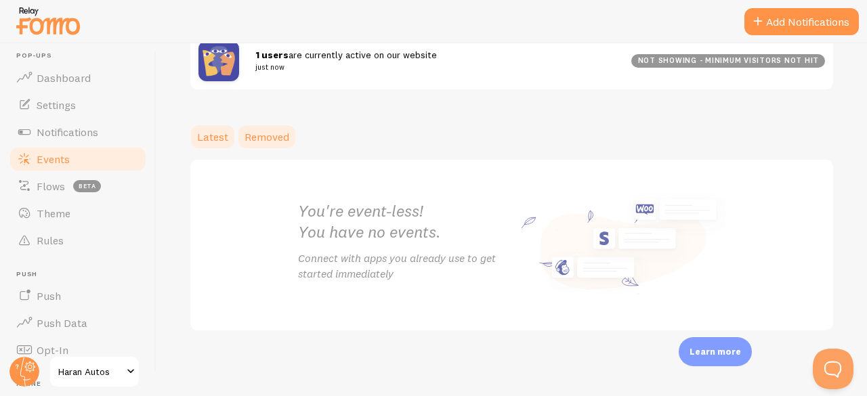
click at [270, 140] on span "Removed" at bounding box center [266, 137] width 45 height 14
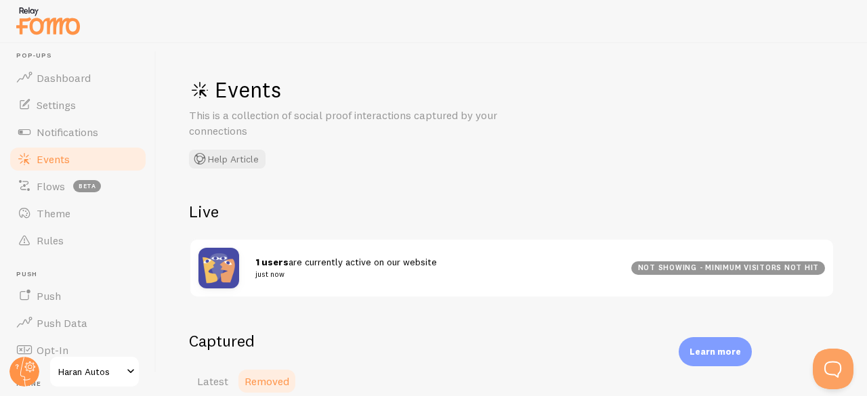
scroll to position [174, 0]
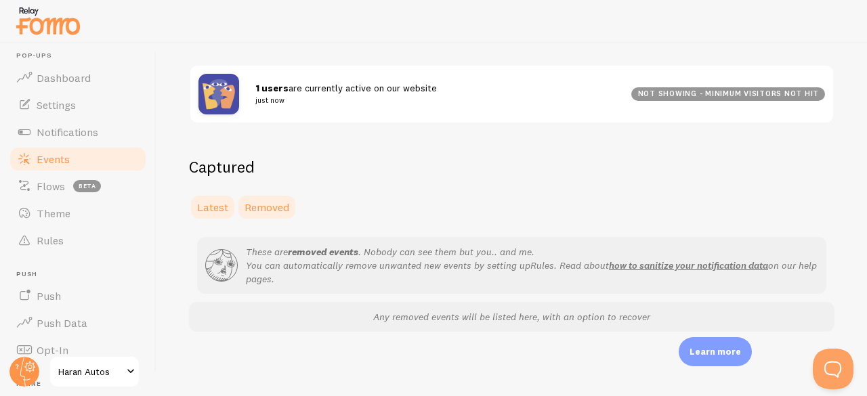
click at [217, 205] on span "Latest" at bounding box center [212, 207] width 31 height 14
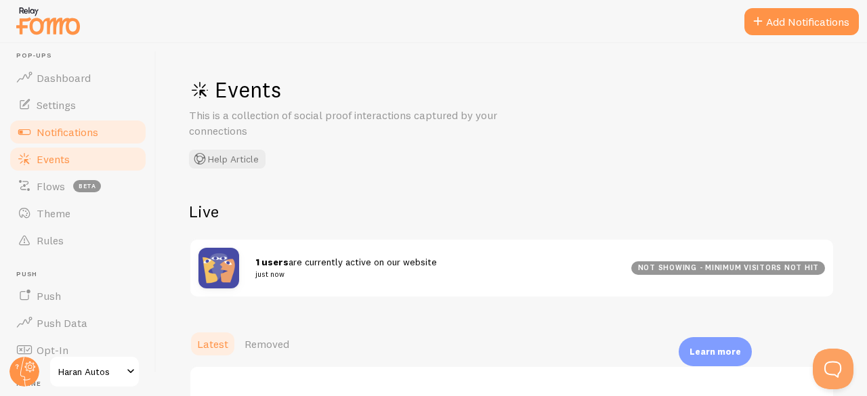
click at [57, 129] on span "Notifications" at bounding box center [68, 132] width 62 height 14
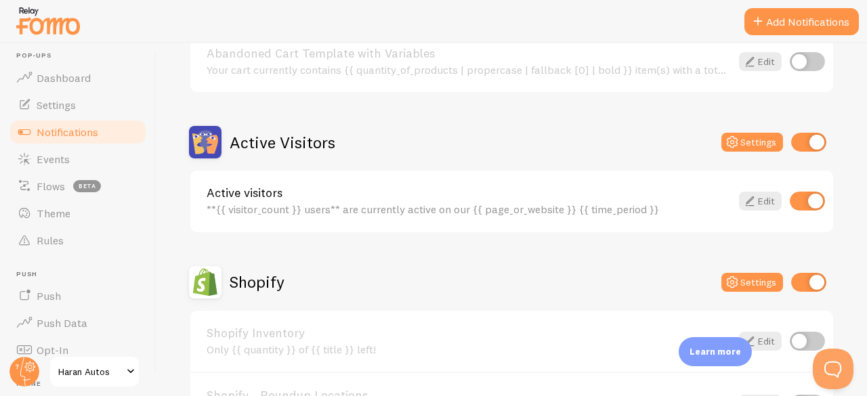
scroll to position [263, 0]
click at [803, 140] on input "checkbox" at bounding box center [808, 141] width 35 height 19
checkbox input "false"
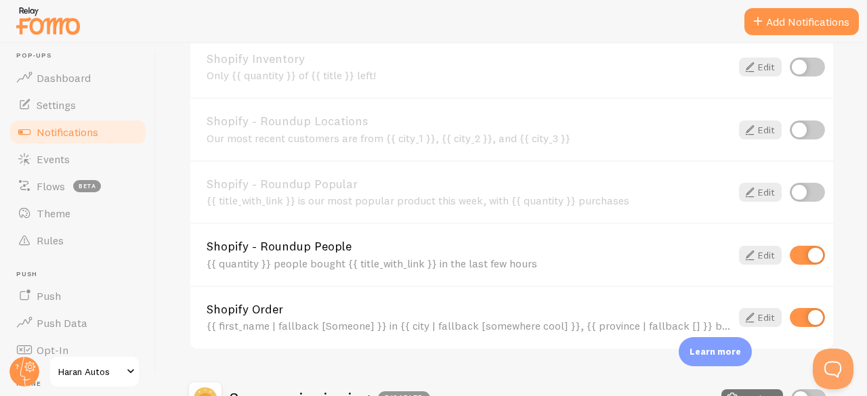
scroll to position [537, 0]
click at [742, 251] on icon at bounding box center [750, 255] width 16 height 16
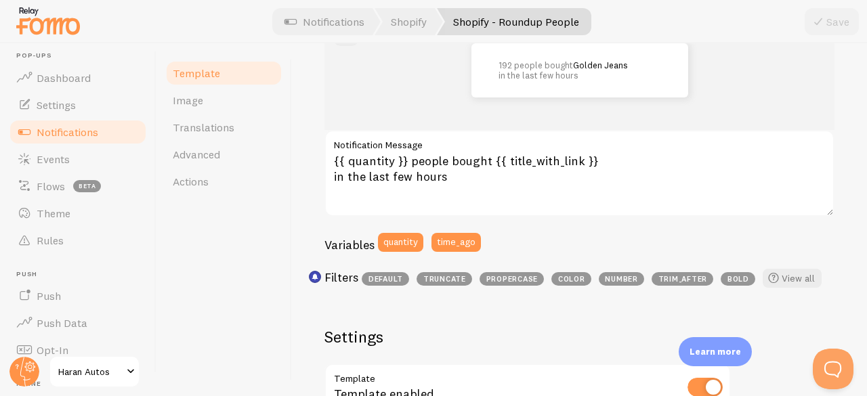
scroll to position [196, 0]
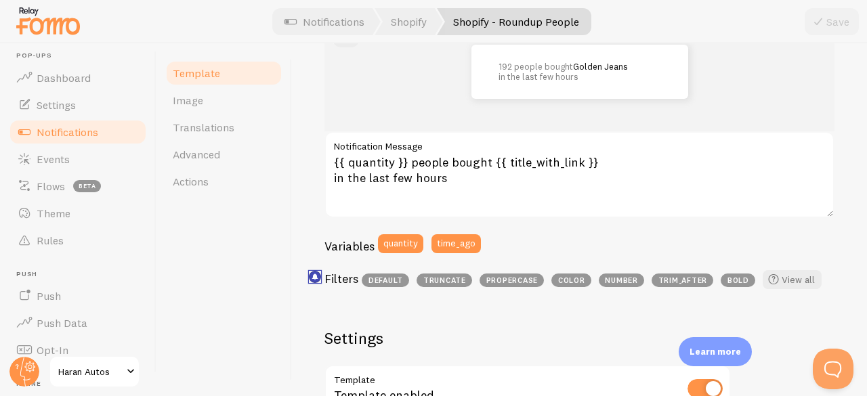
click at [316, 274] on rect "<p>Use filters like | propercase to change CITY to City in your templates</p>" at bounding box center [316, 278] width 12 height 12
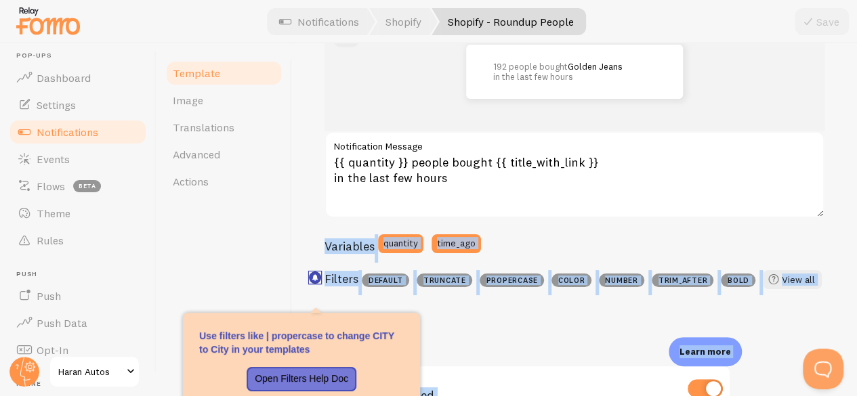
drag, startPoint x: 316, startPoint y: 274, endPoint x: 319, endPoint y: 251, distance: 23.2
click at [319, 251] on body "Pop-ups Dashboard Settings Notifications Events Flows beta Theme Rules Push Pus…" at bounding box center [428, 198] width 857 height 396
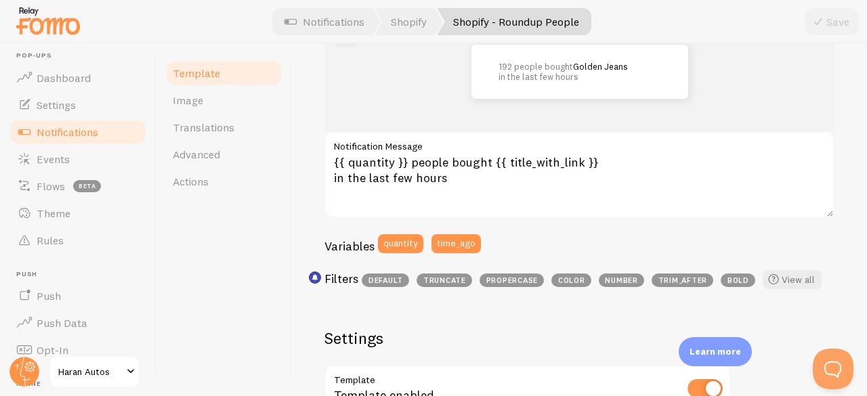
click at [319, 251] on div "Shopify - Roundup People Compose your message using variables and filters, encl…" at bounding box center [579, 219] width 575 height 353
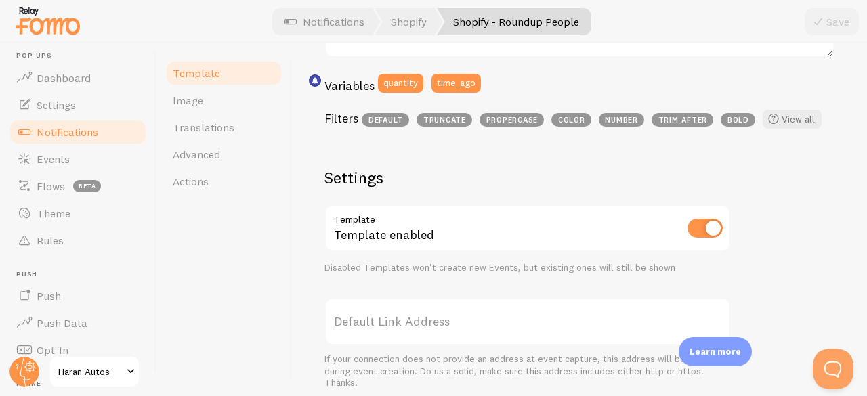
scroll to position [407, 0]
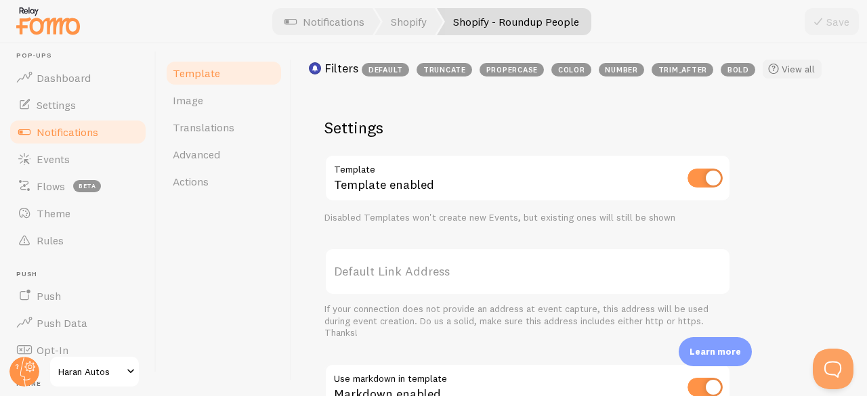
click at [790, 66] on link "View all" at bounding box center [792, 69] width 59 height 19
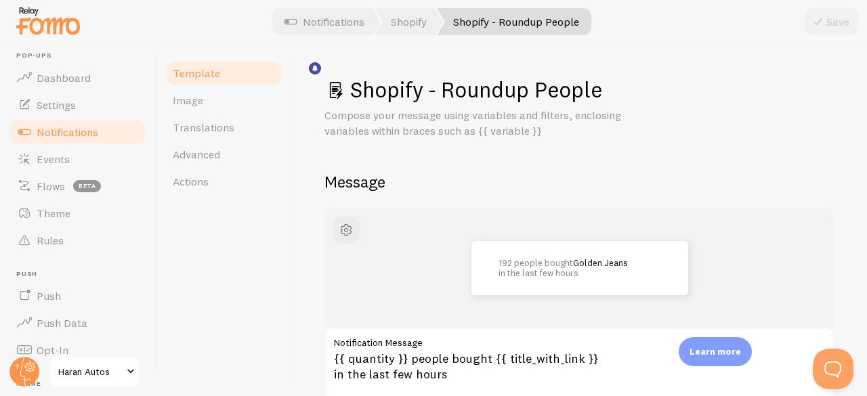
scroll to position [407, 0]
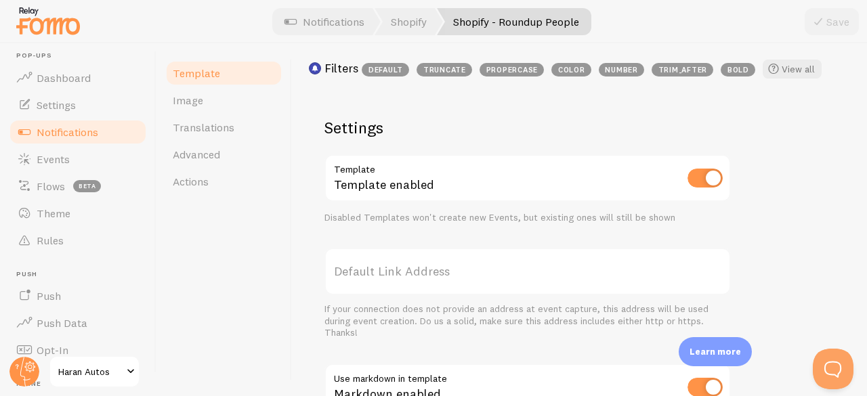
click at [477, 273] on label "Default Link Address" at bounding box center [527, 271] width 406 height 47
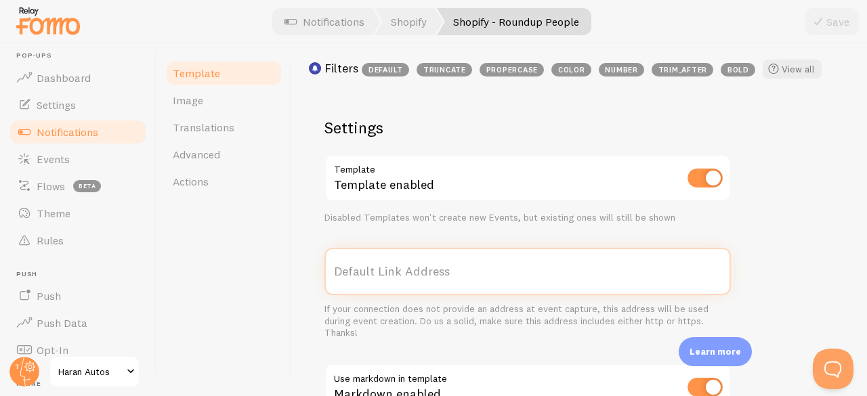
click at [477, 273] on input "Default Link Address" at bounding box center [527, 271] width 406 height 47
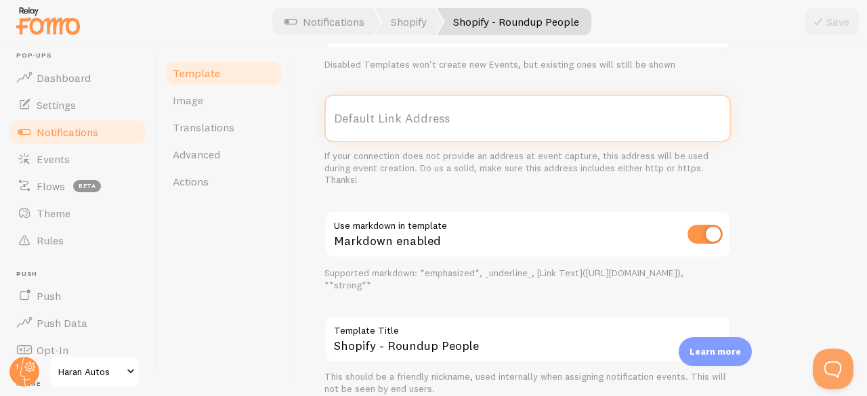
scroll to position [615, 0]
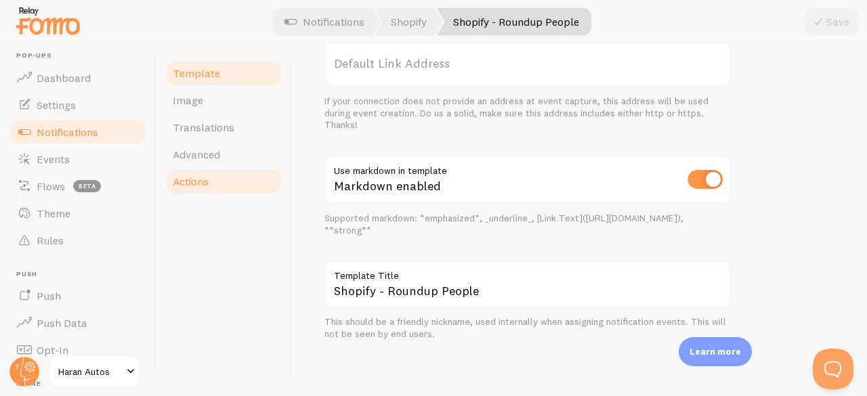
click at [195, 181] on span "Actions" at bounding box center [191, 182] width 36 height 14
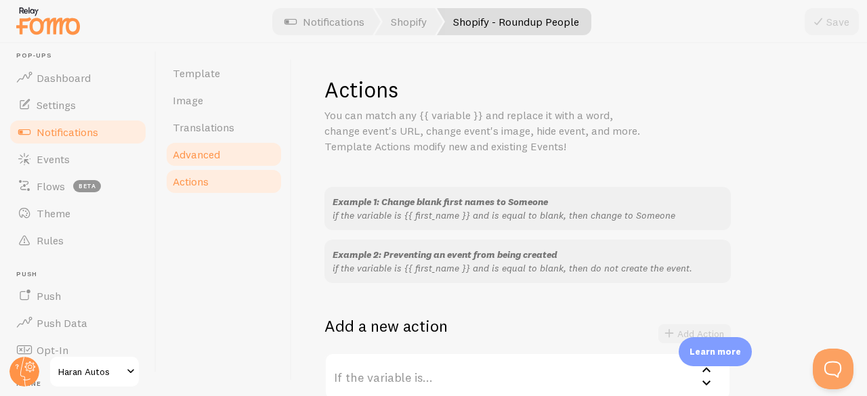
click at [206, 158] on span "Advanced" at bounding box center [196, 155] width 47 height 14
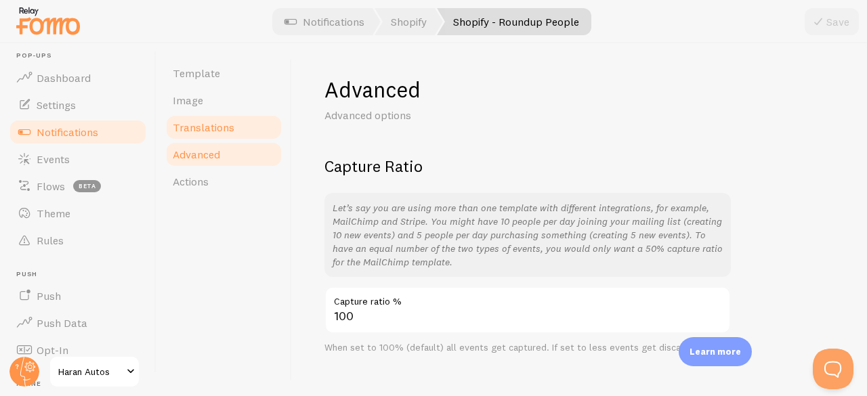
click at [205, 129] on span "Translations" at bounding box center [204, 128] width 62 height 14
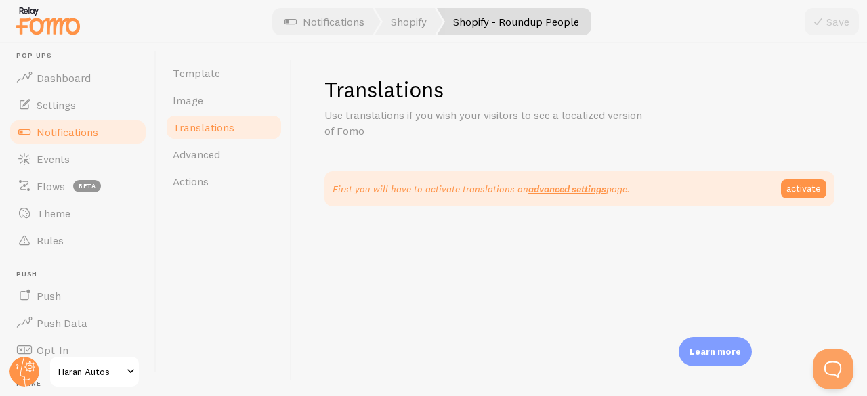
click at [199, 117] on link "Translations" at bounding box center [224, 127] width 119 height 27
click at [200, 79] on span "Template" at bounding box center [196, 73] width 47 height 14
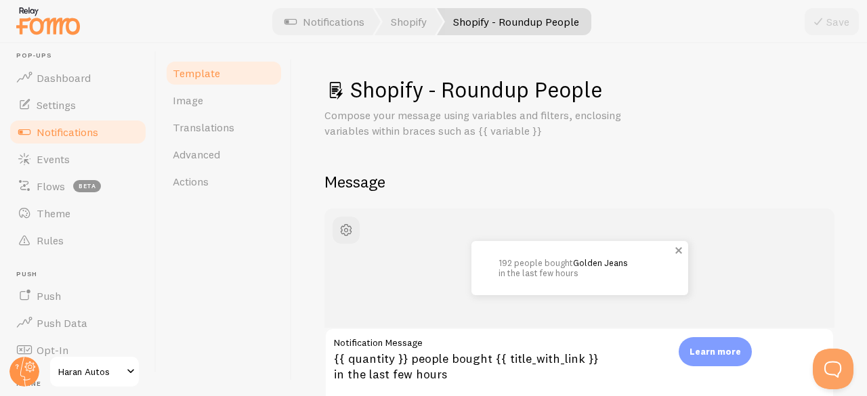
click at [616, 263] on link "Golden Jeans" at bounding box center [600, 262] width 55 height 11
click at [600, 302] on div "192 people bought Golden Jeans in the last few hours" at bounding box center [579, 268] width 510 height 119
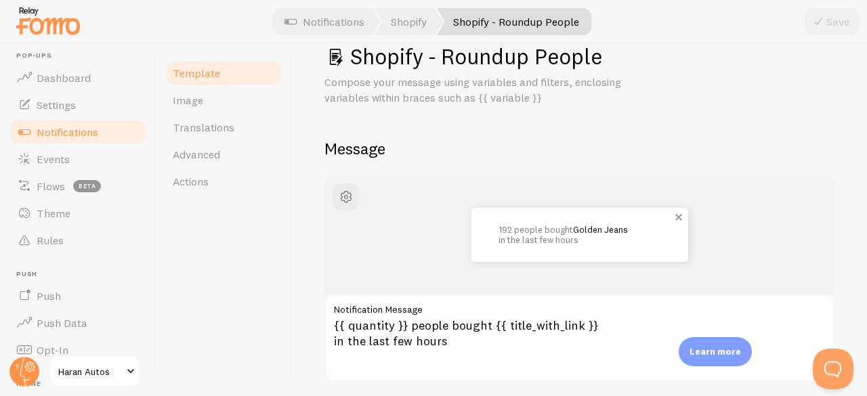
click at [565, 236] on p "192 people bought Golden Jeans in the last few hours" at bounding box center [579, 235] width 163 height 20
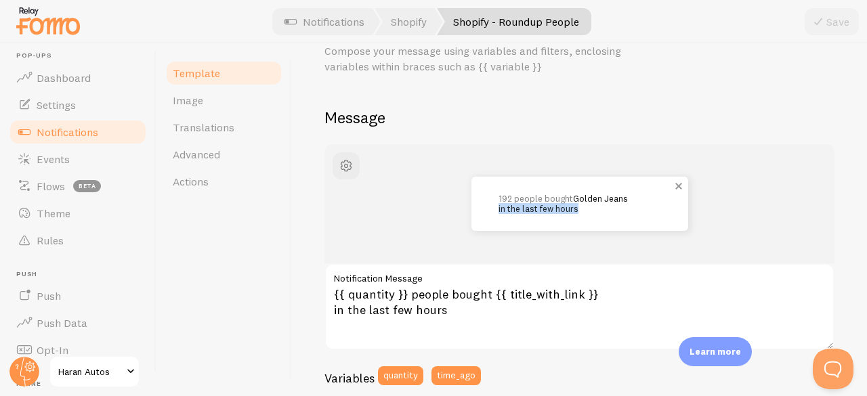
click at [565, 236] on div "192 people bought Golden Jeans in the last few hours" at bounding box center [579, 203] width 510 height 119
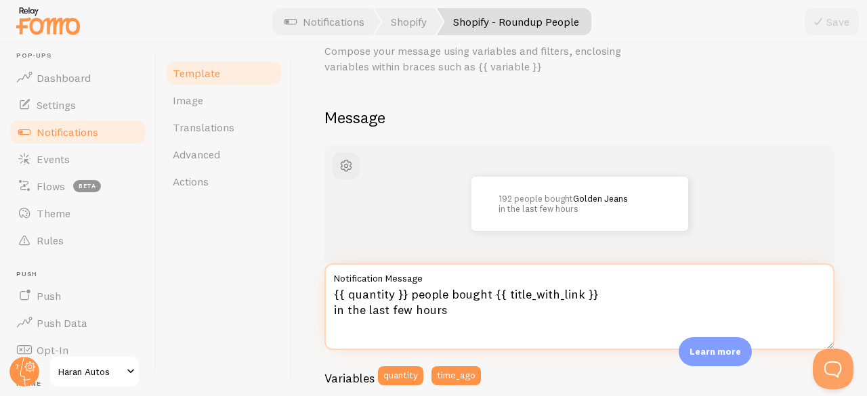
click at [438, 316] on textarea "{{ quantity }} people bought {{ title_with_link }} in the last few hours" at bounding box center [579, 306] width 510 height 87
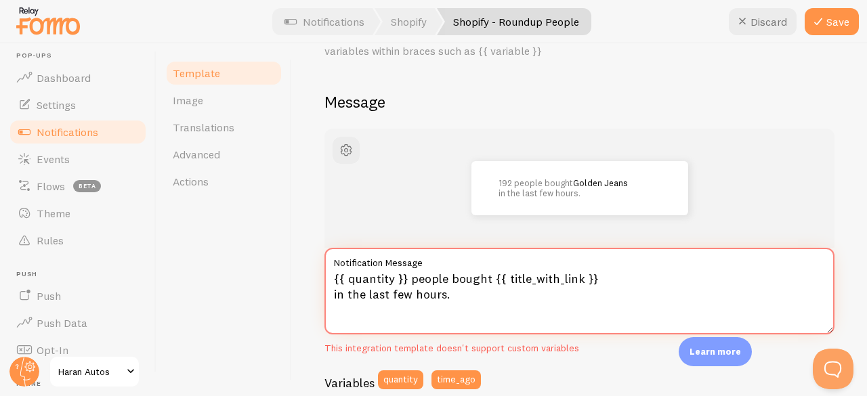
scroll to position [108, 0]
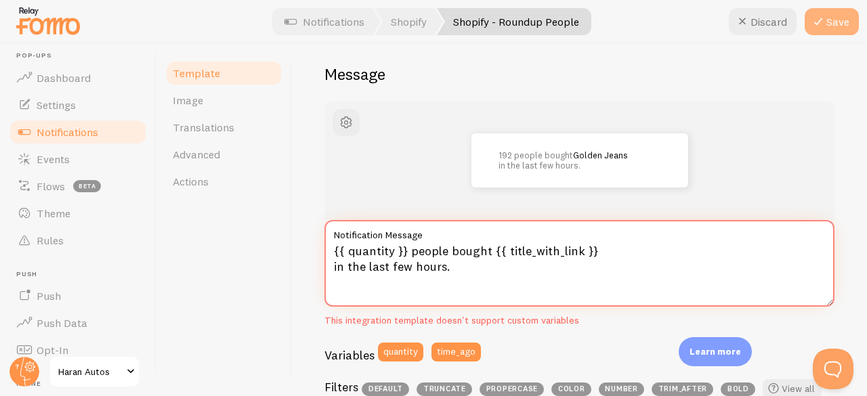
type textarea "{{ quantity }} people bought {{ title_with_link }} in the last few hours."
click at [830, 32] on button "Save" at bounding box center [832, 21] width 54 height 27
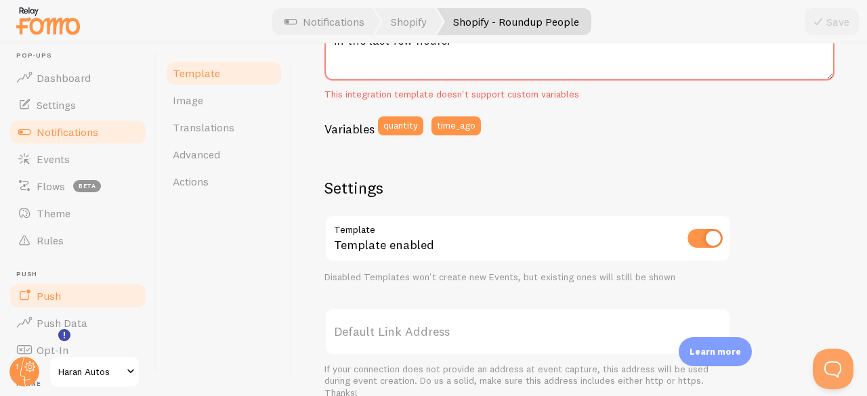
scroll to position [153, 0]
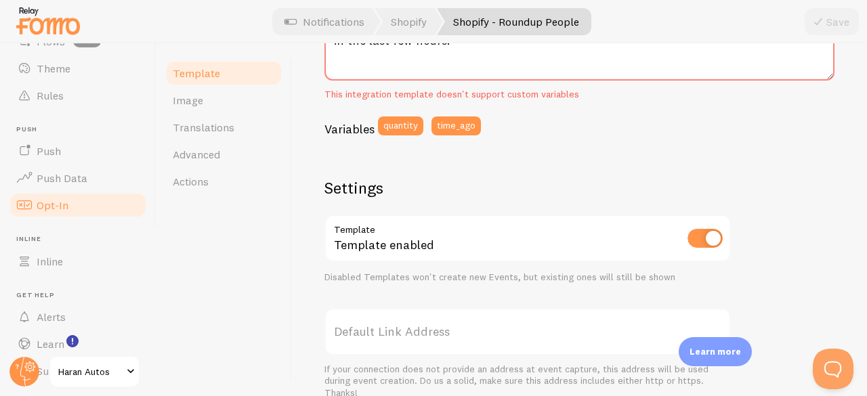
click at [72, 207] on link "Opt-In" at bounding box center [78, 205] width 140 height 27
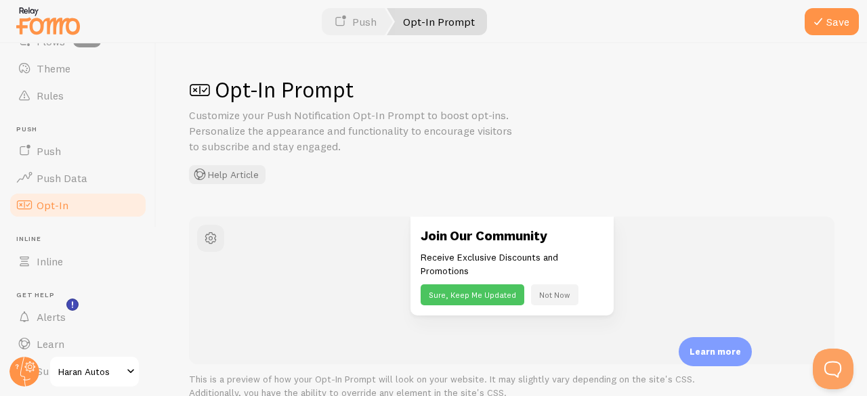
scroll to position [190, 0]
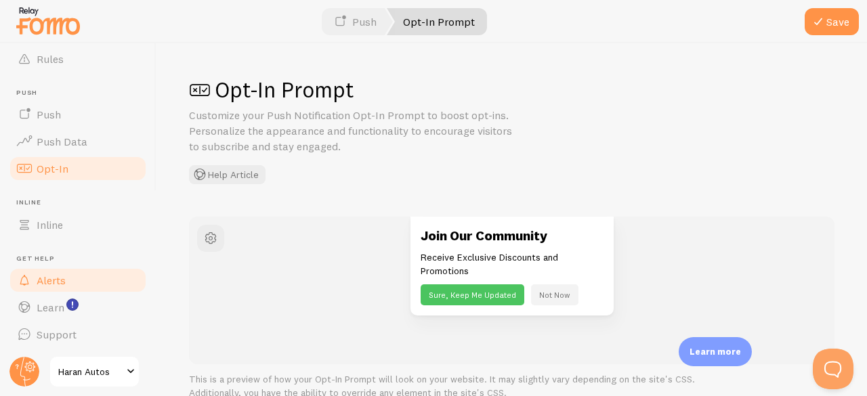
click at [70, 273] on link "Alerts" at bounding box center [78, 280] width 140 height 27
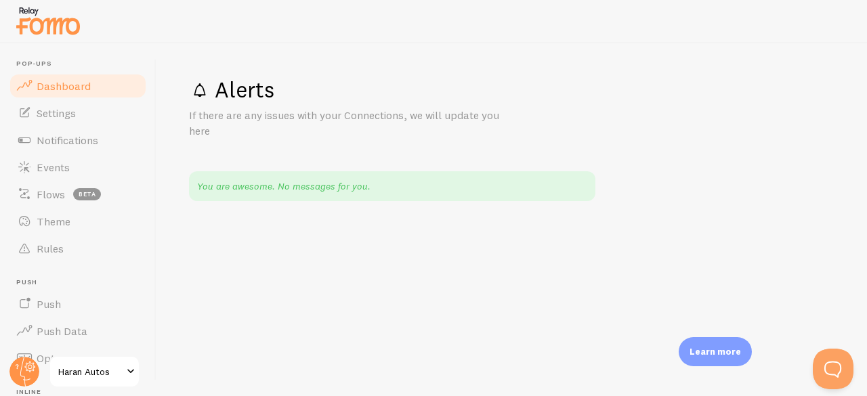
click at [70, 95] on link "Dashboard" at bounding box center [78, 85] width 140 height 27
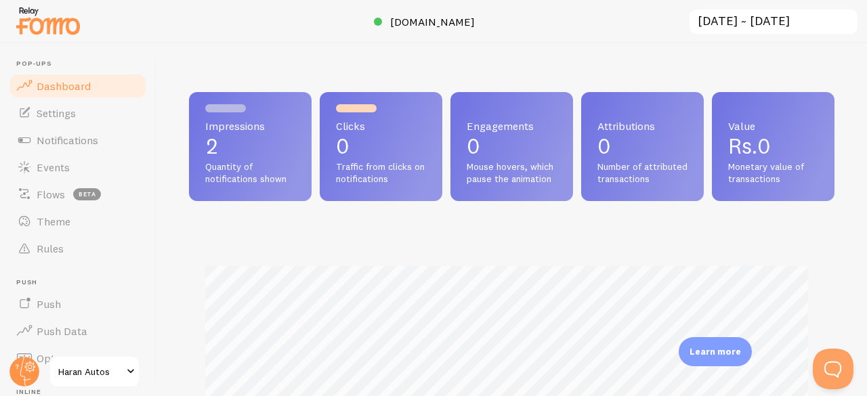
scroll to position [356, 635]
click at [214, 155] on p "2" at bounding box center [250, 146] width 90 height 22
click at [215, 156] on p "2" at bounding box center [250, 146] width 90 height 22
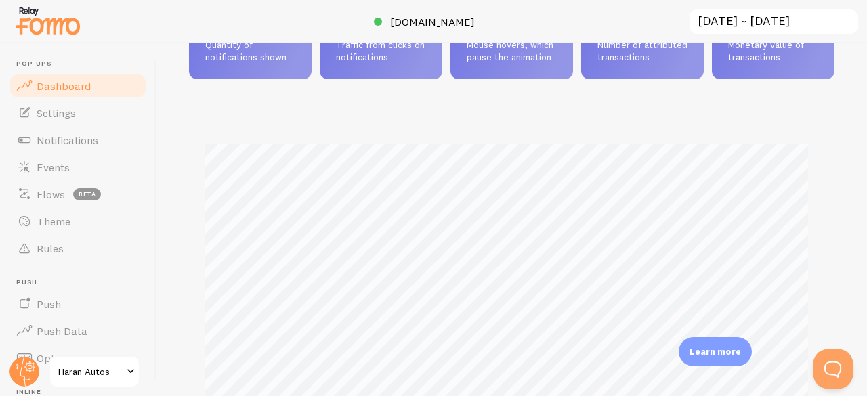
scroll to position [0, 0]
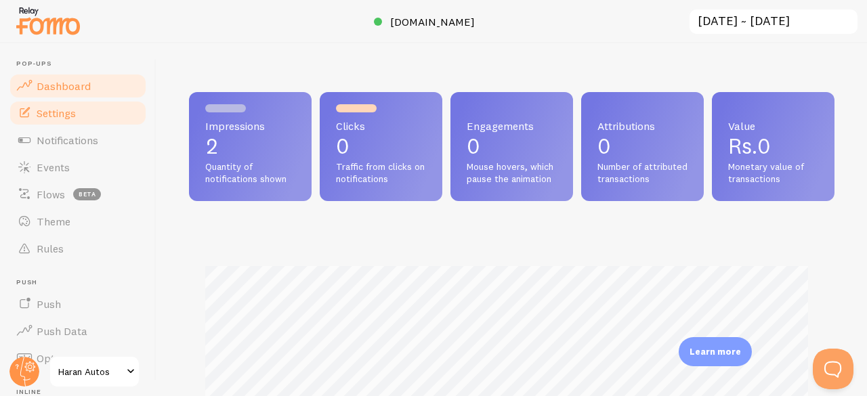
click at [54, 112] on span "Settings" at bounding box center [56, 113] width 39 height 14
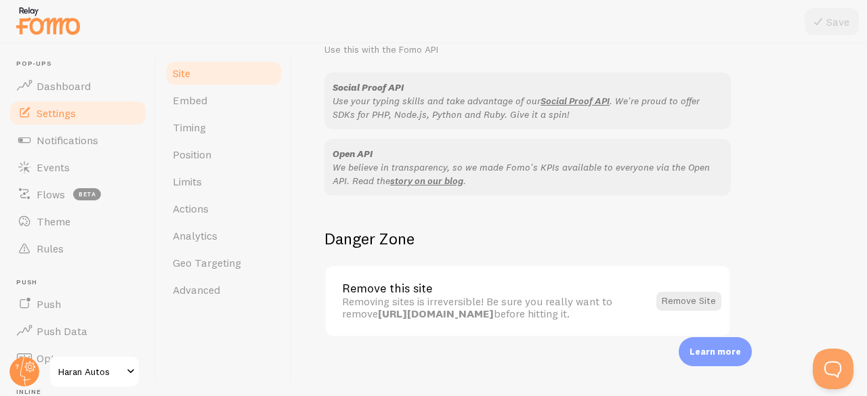
scroll to position [882, 0]
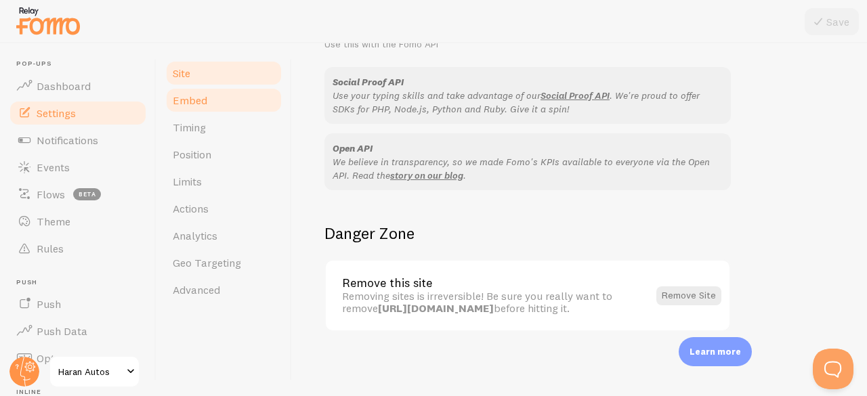
click at [236, 102] on link "Embed" at bounding box center [224, 100] width 119 height 27
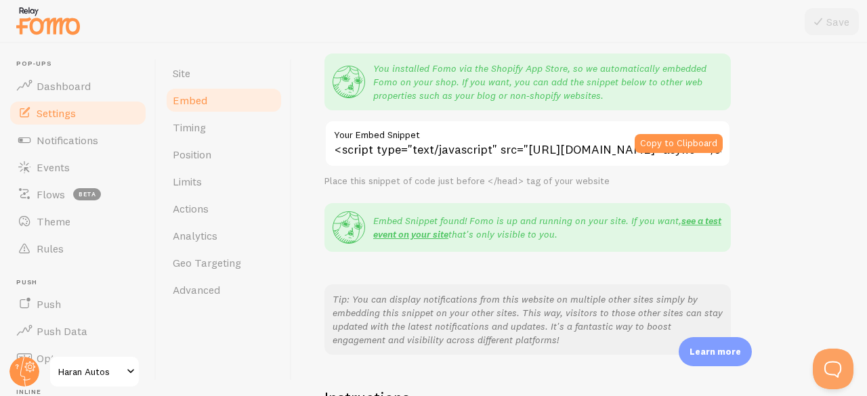
scroll to position [117, 0]
click at [378, 234] on link "see a test event on your site" at bounding box center [547, 228] width 348 height 26
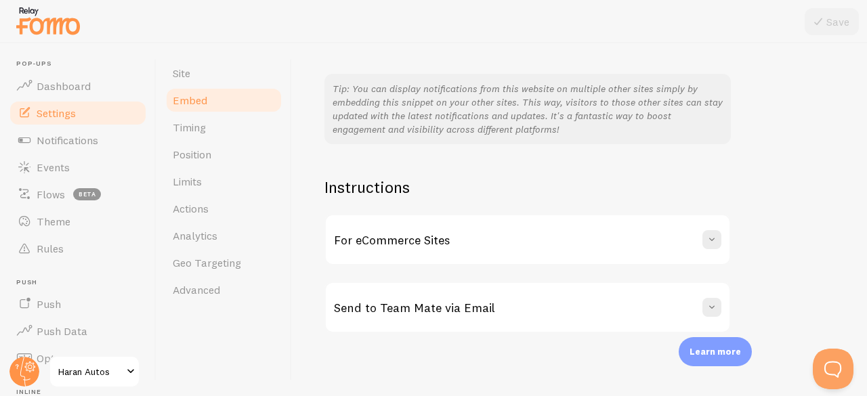
scroll to position [329, 0]
click at [707, 240] on span at bounding box center [712, 239] width 14 height 14
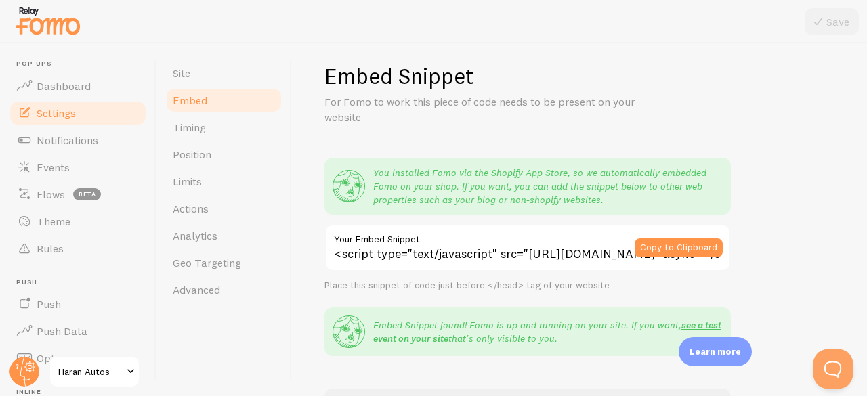
scroll to position [0, 0]
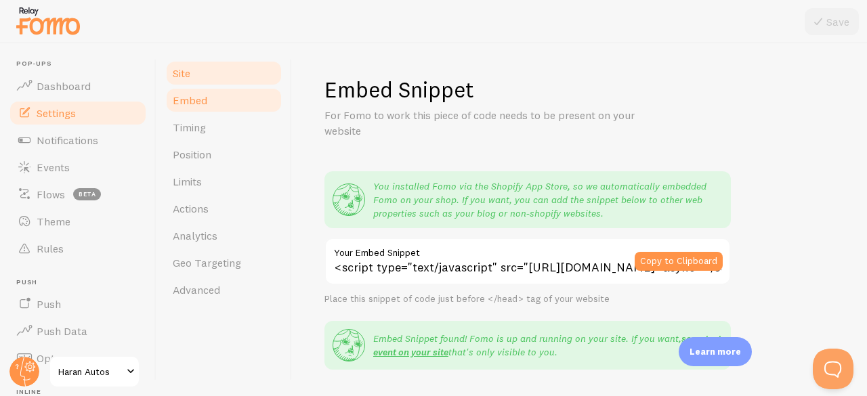
click at [218, 71] on link "Site" at bounding box center [224, 73] width 119 height 27
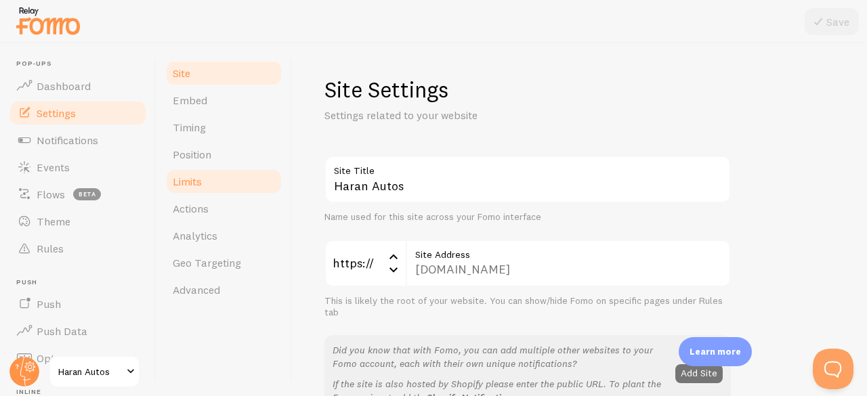
click at [200, 177] on span "Limits" at bounding box center [187, 182] width 29 height 14
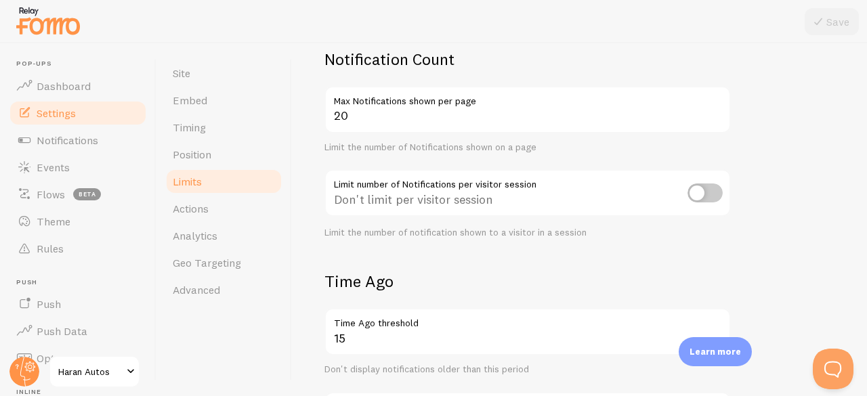
scroll to position [108, 0]
click at [703, 192] on input "checkbox" at bounding box center [704, 191] width 35 height 19
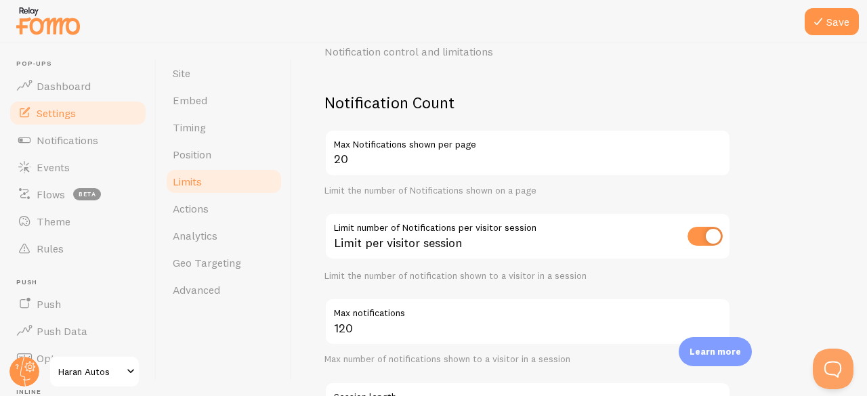
scroll to position [42, 0]
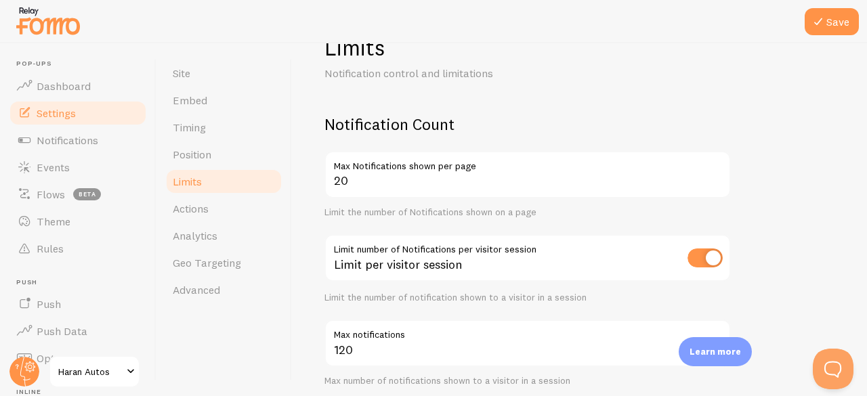
click at [703, 257] on input "checkbox" at bounding box center [704, 258] width 35 height 19
checkbox input "false"
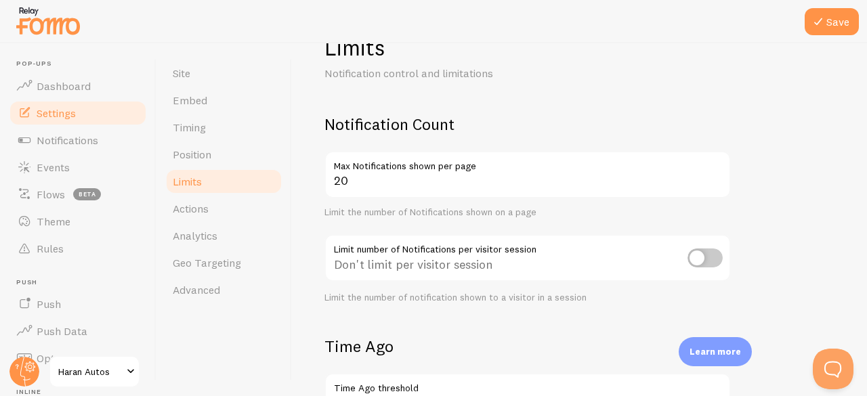
scroll to position [0, 0]
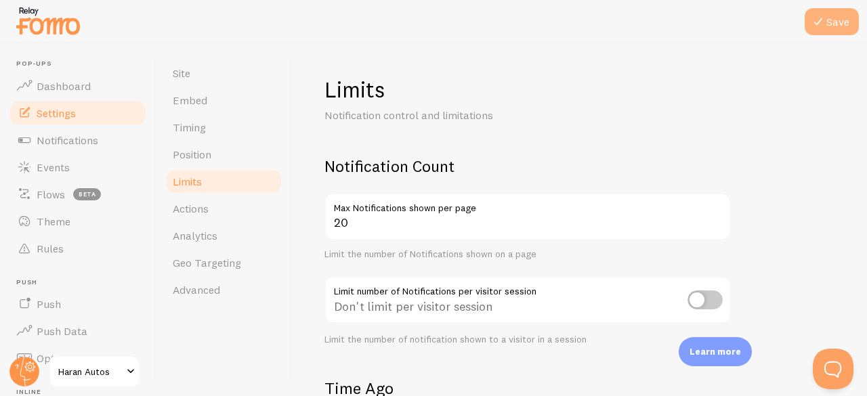
click at [833, 26] on button "Save" at bounding box center [832, 21] width 54 height 27
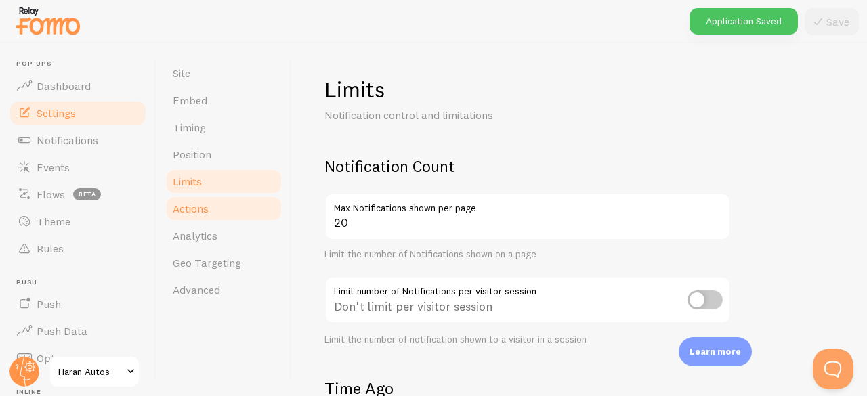
click at [229, 210] on link "Actions" at bounding box center [224, 208] width 119 height 27
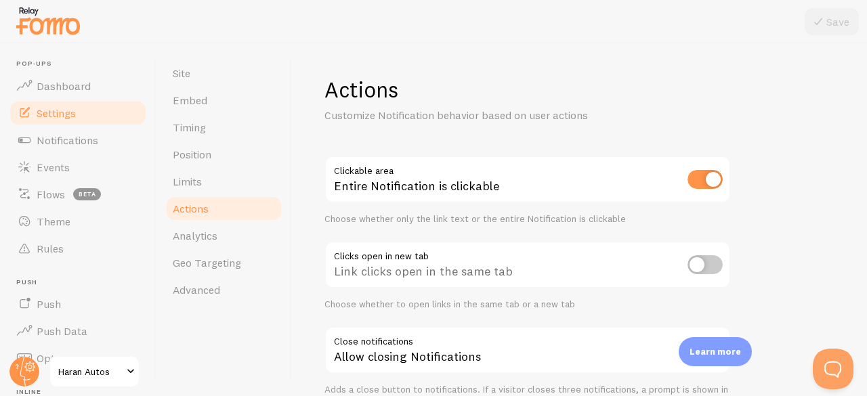
scroll to position [76, 0]
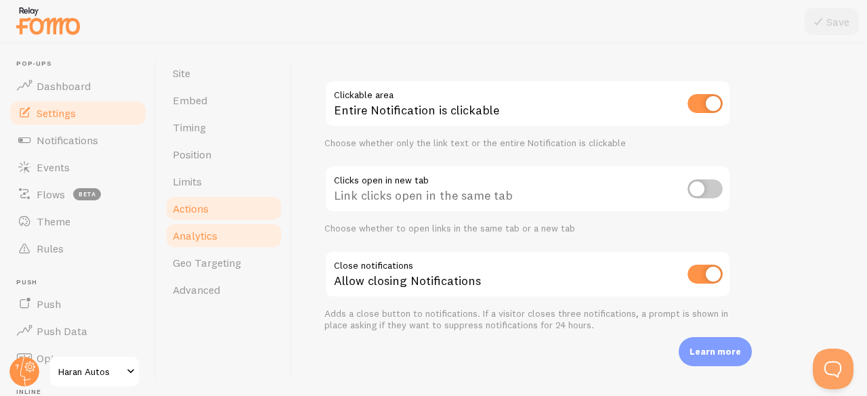
click at [204, 236] on span "Analytics" at bounding box center [195, 236] width 45 height 14
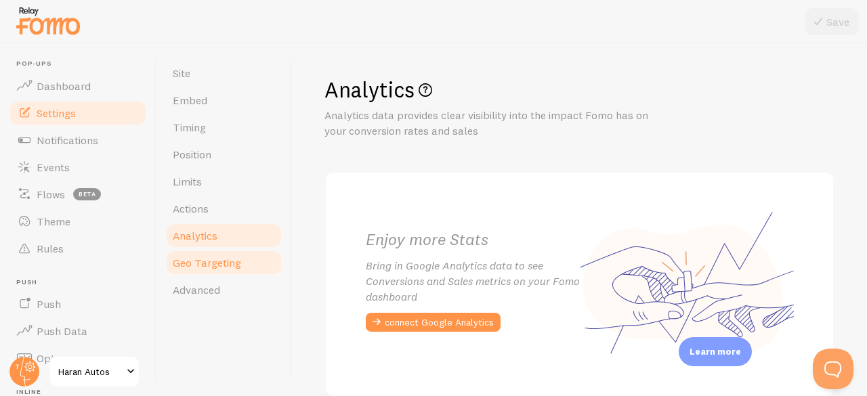
click at [209, 265] on span "Geo Targeting" at bounding box center [207, 263] width 68 height 14
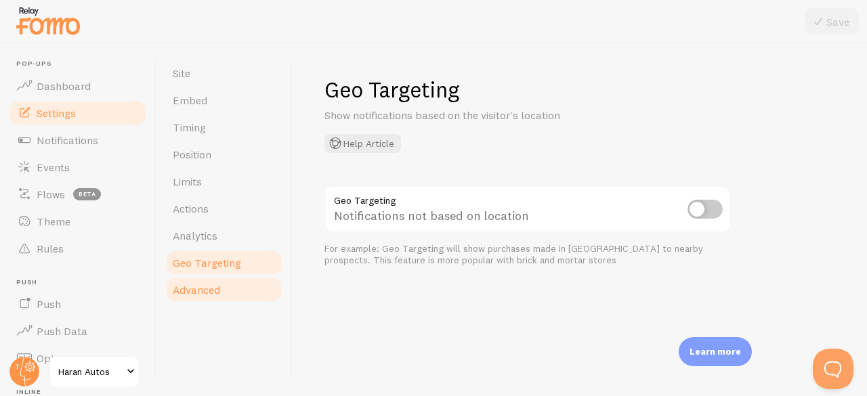
click at [213, 291] on span "Advanced" at bounding box center [196, 290] width 47 height 14
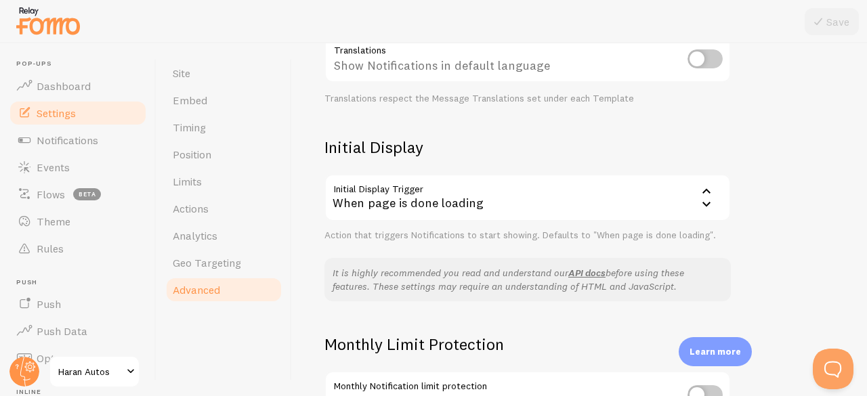
scroll to position [389, 0]
